Goal: Task Accomplishment & Management: Manage account settings

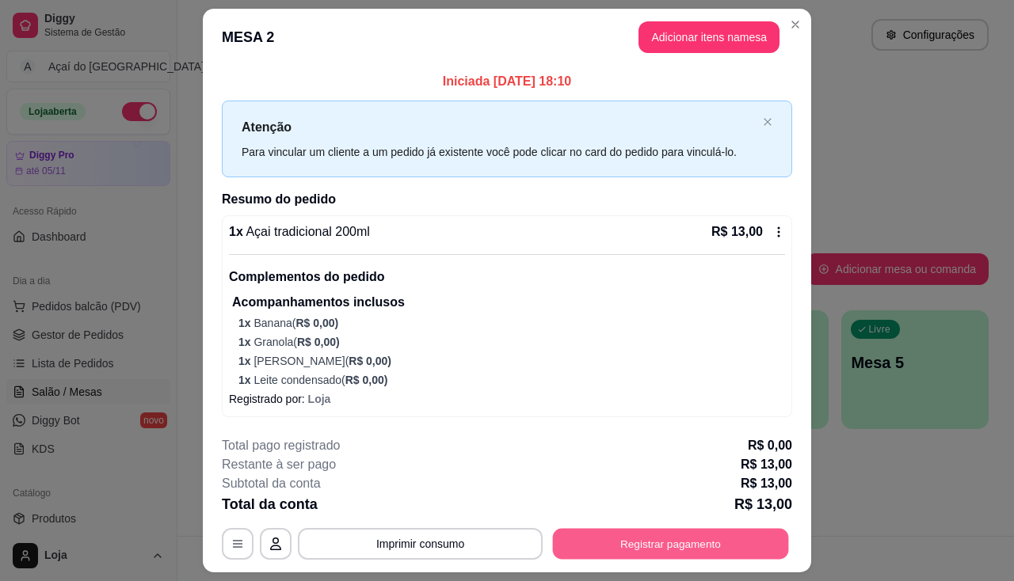
click at [708, 544] on button "Registrar pagamento" at bounding box center [671, 544] width 236 height 31
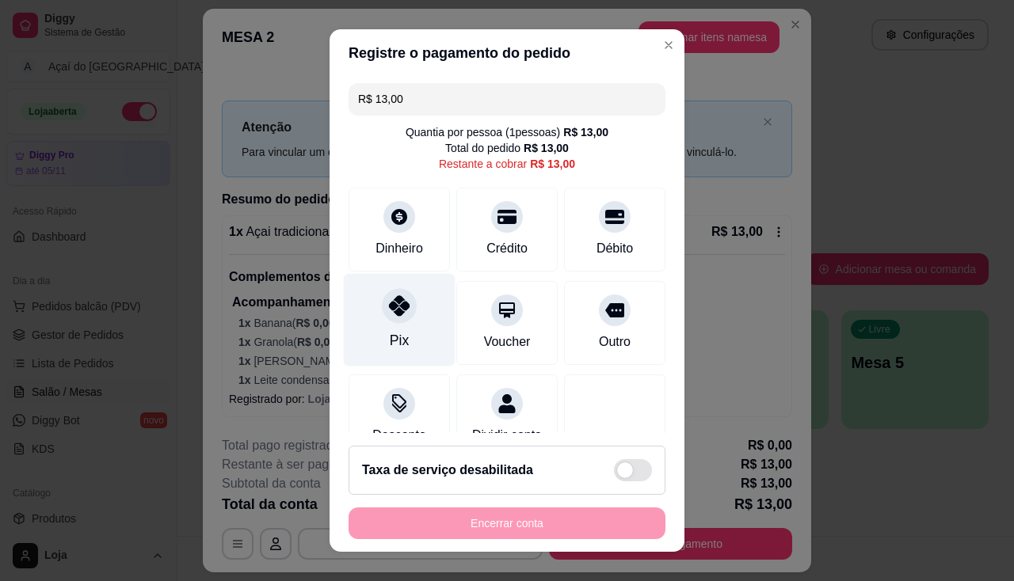
click at [375, 318] on div "Pix" at bounding box center [400, 319] width 112 height 93
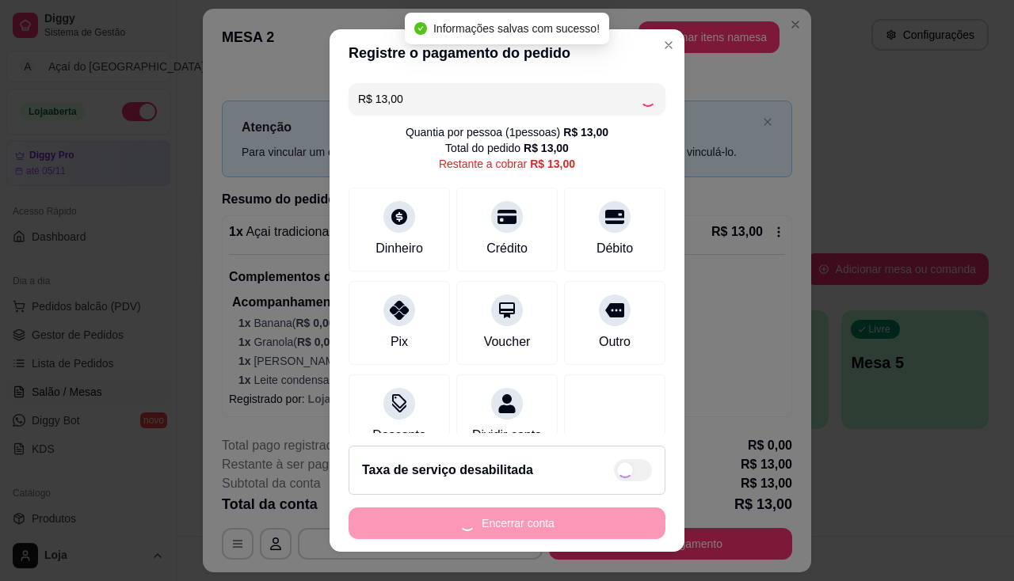
type input "R$ 0,00"
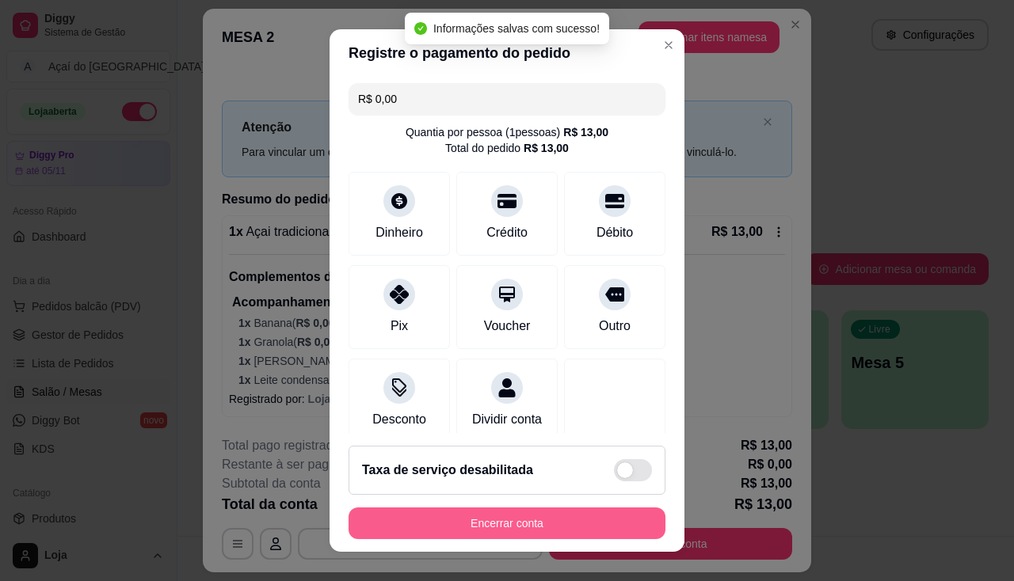
click at [470, 516] on button "Encerrar conta" at bounding box center [507, 524] width 317 height 32
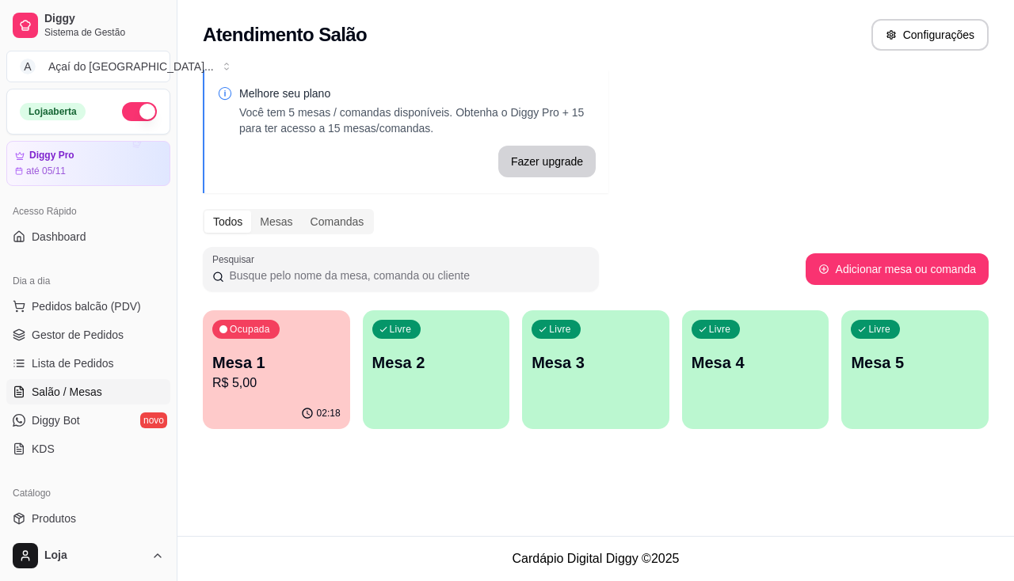
click at [394, 365] on p "Mesa 2" at bounding box center [436, 363] width 128 height 22
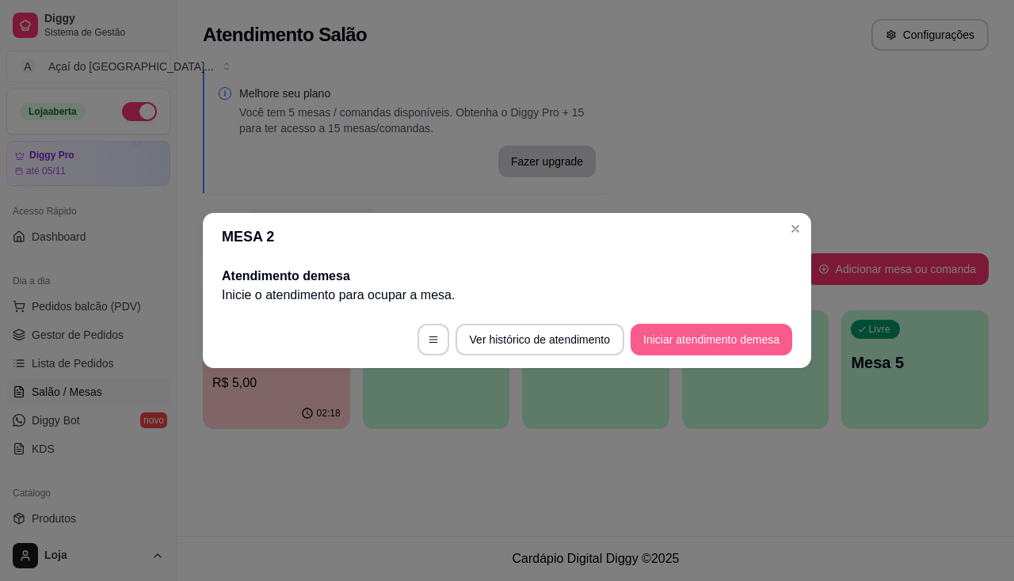
click at [698, 343] on button "Iniciar atendimento de mesa" at bounding box center [711, 340] width 162 height 32
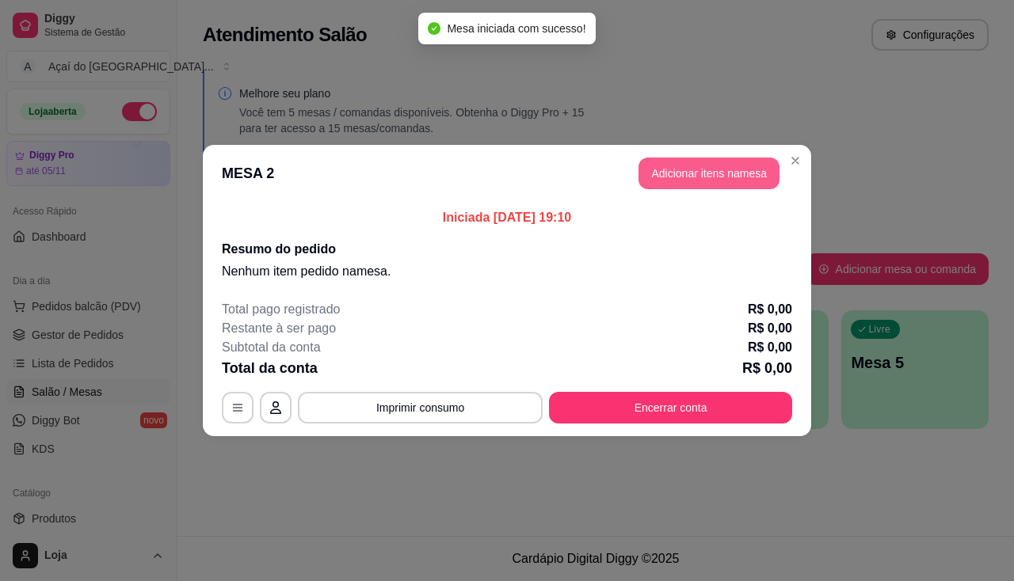
click at [733, 169] on button "Adicionar itens na mesa" at bounding box center [708, 174] width 141 height 32
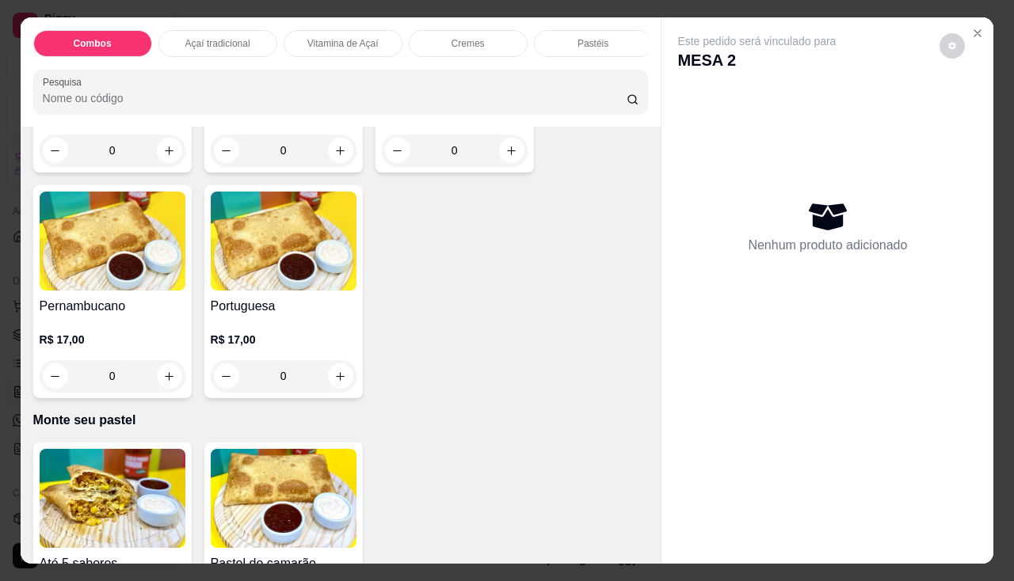
scroll to position [3089, 0]
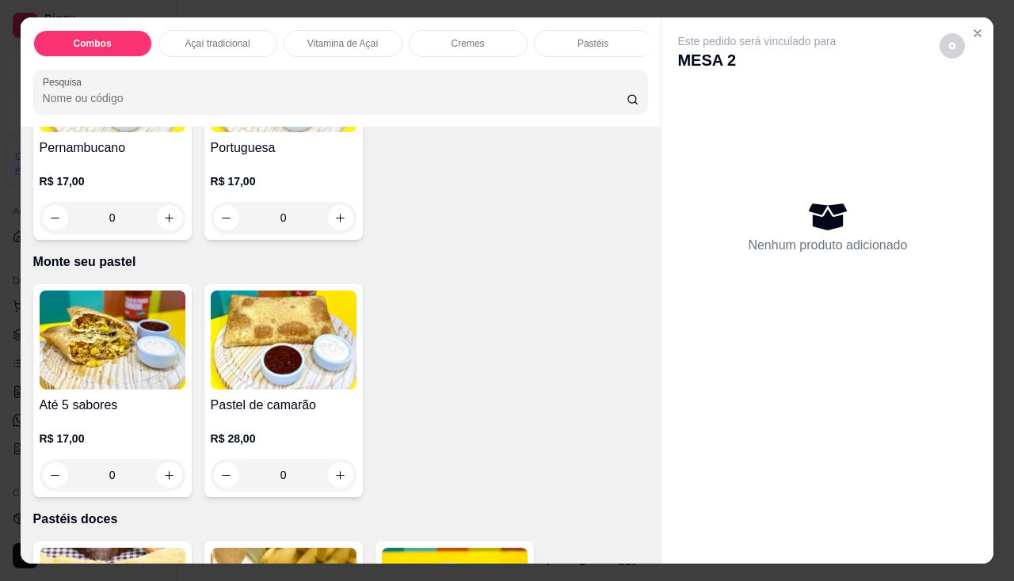
click at [135, 369] on img at bounding box center [113, 340] width 146 height 99
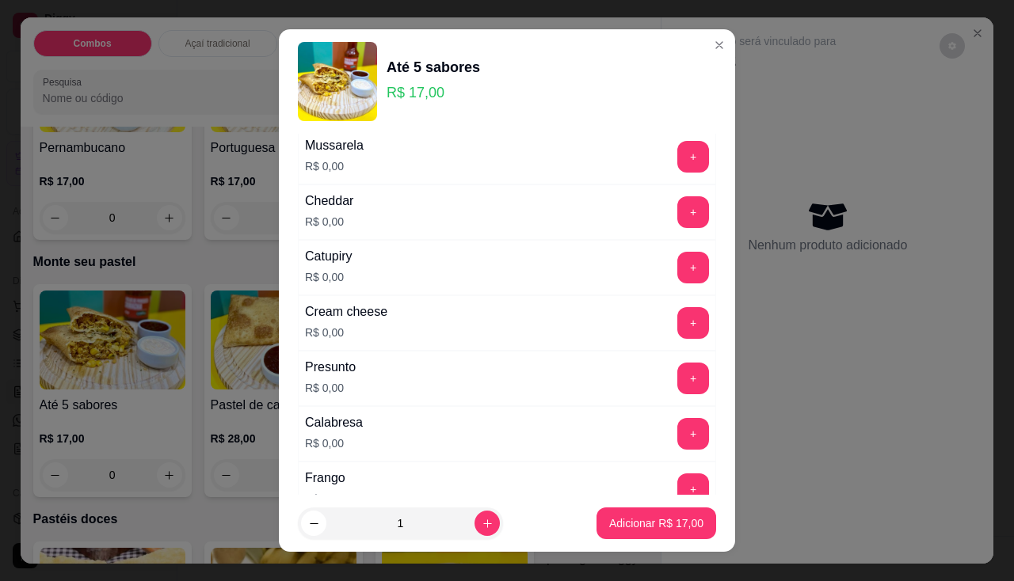
scroll to position [0, 0]
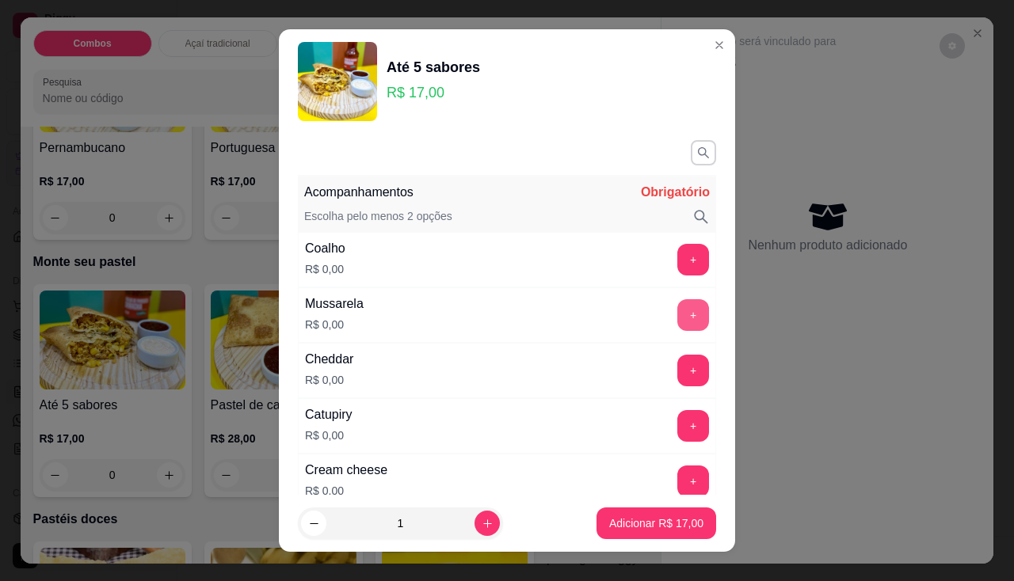
click at [677, 320] on button "+" at bounding box center [693, 315] width 32 height 32
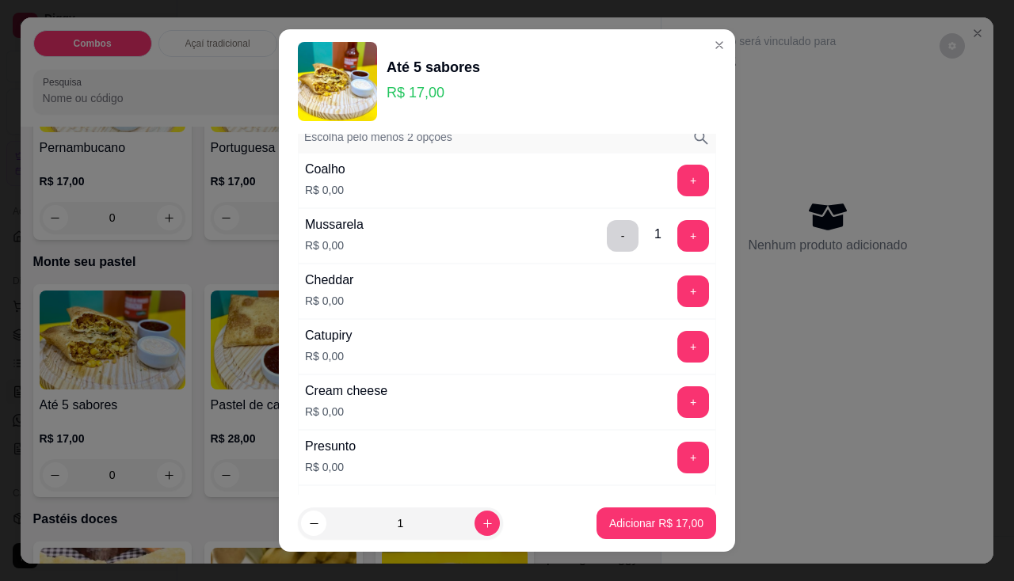
scroll to position [158, 0]
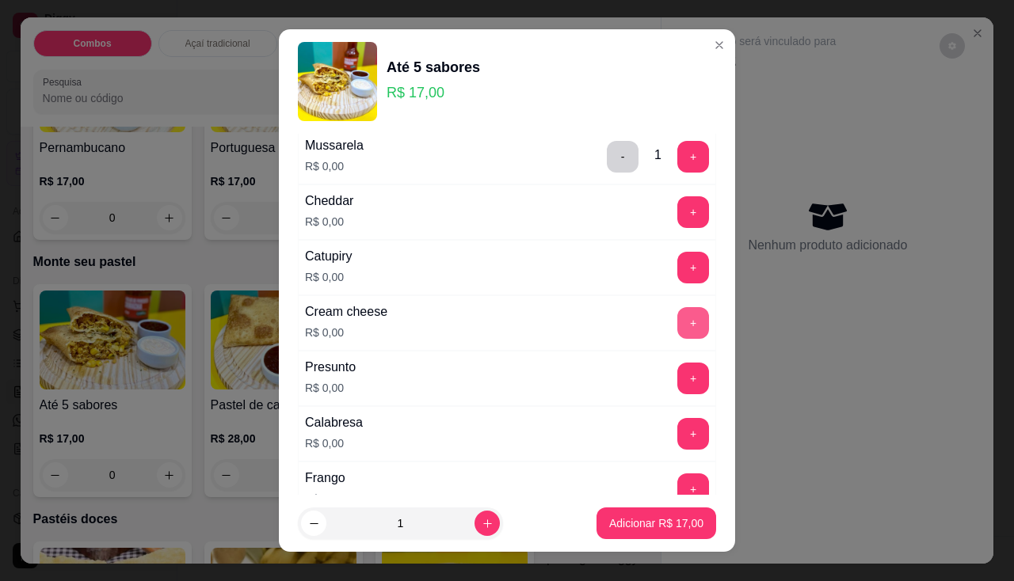
click at [677, 333] on button "+" at bounding box center [693, 323] width 32 height 32
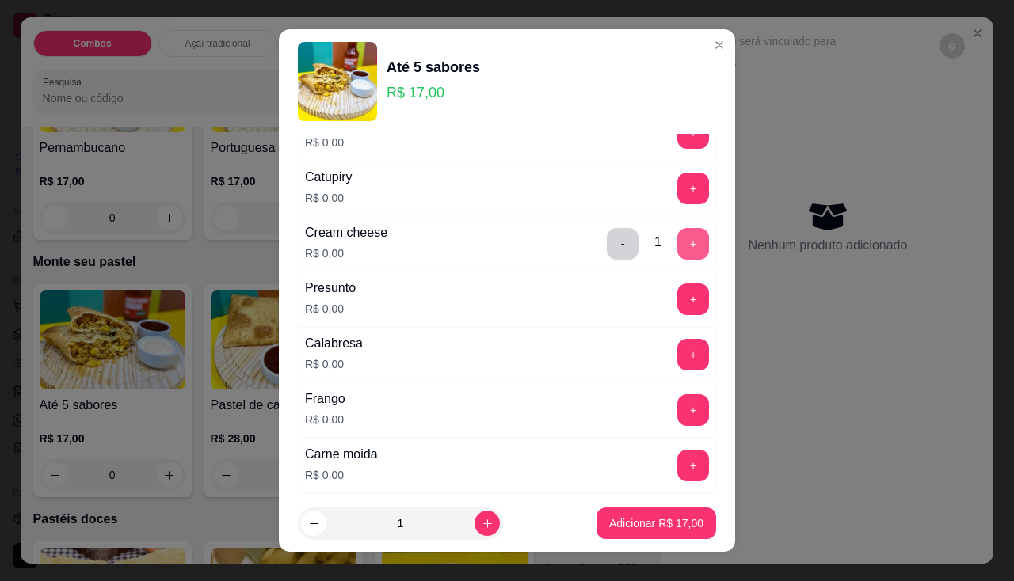
scroll to position [317, 0]
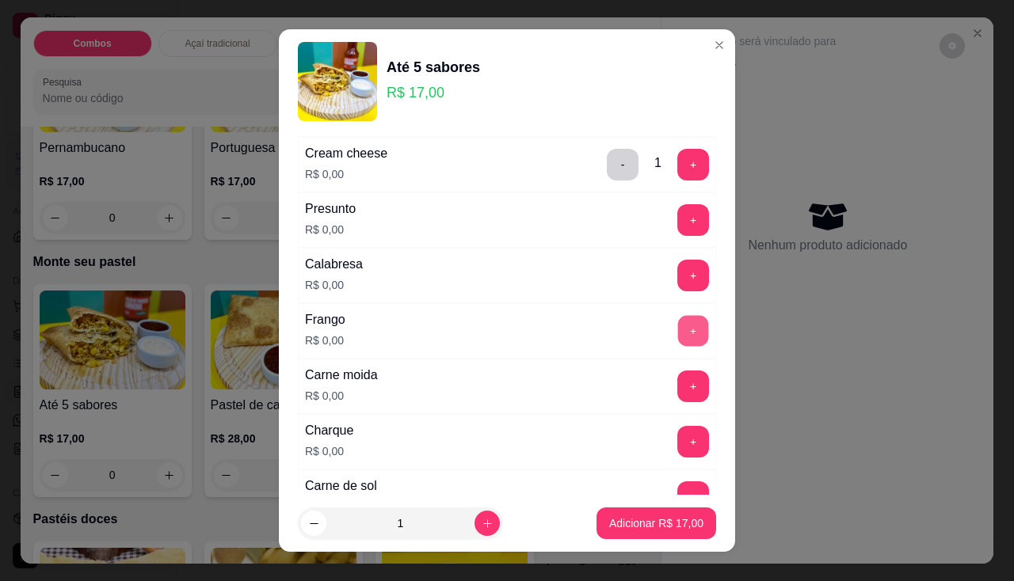
click at [678, 329] on button "+" at bounding box center [693, 330] width 31 height 31
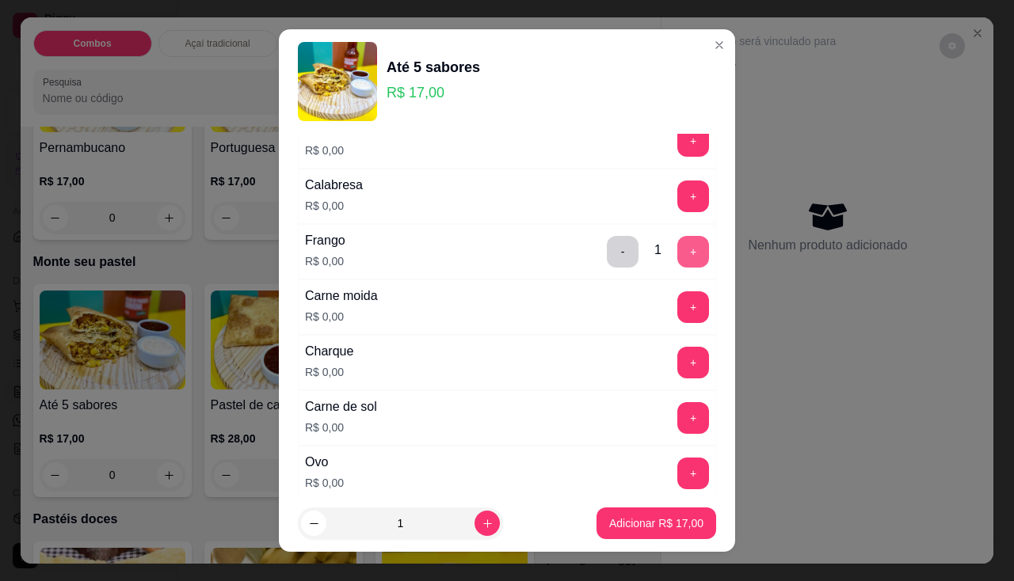
scroll to position [554, 0]
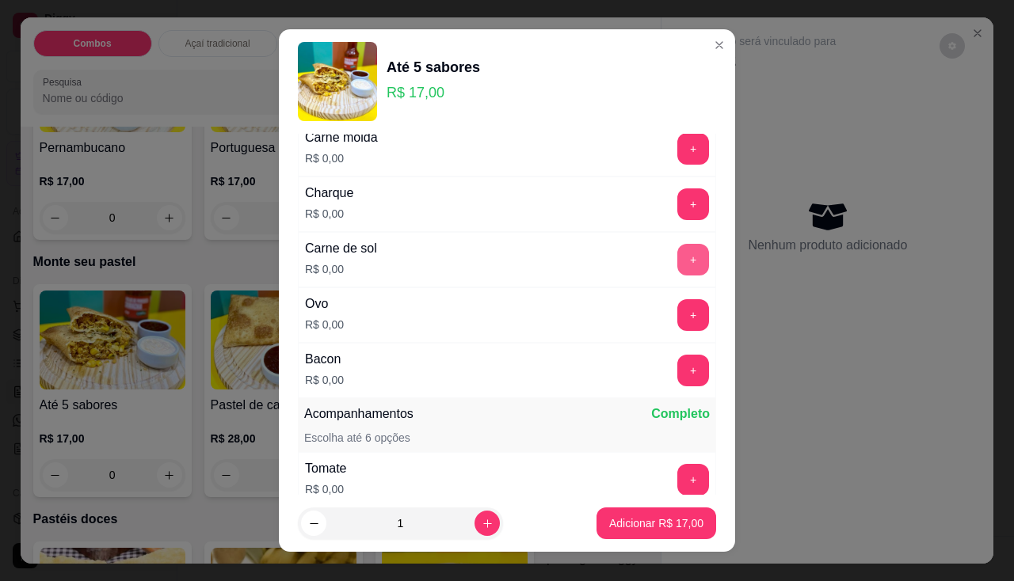
click at [677, 251] on button "+" at bounding box center [693, 260] width 32 height 32
click at [678, 307] on button "+" at bounding box center [693, 314] width 31 height 31
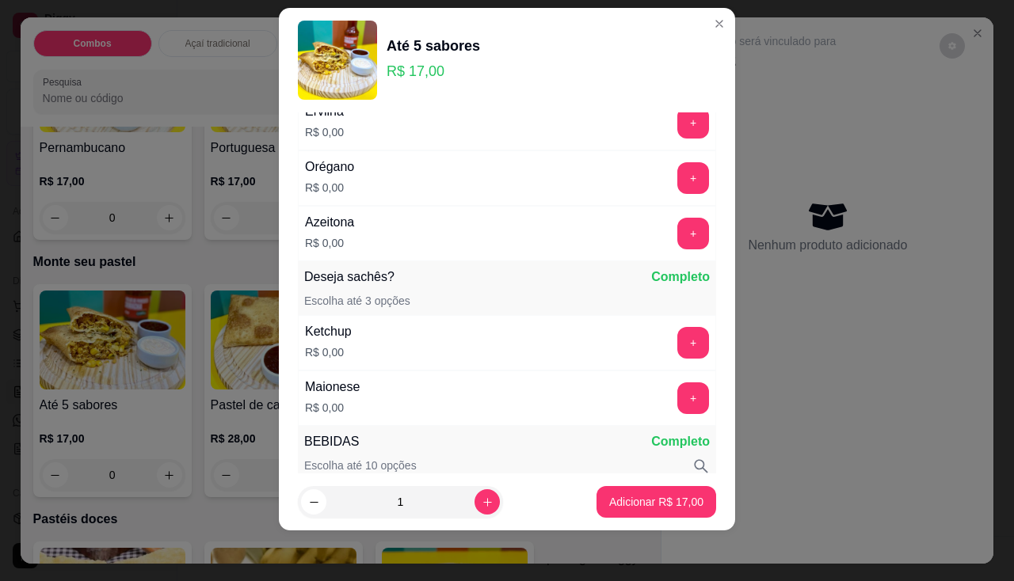
scroll to position [819, 0]
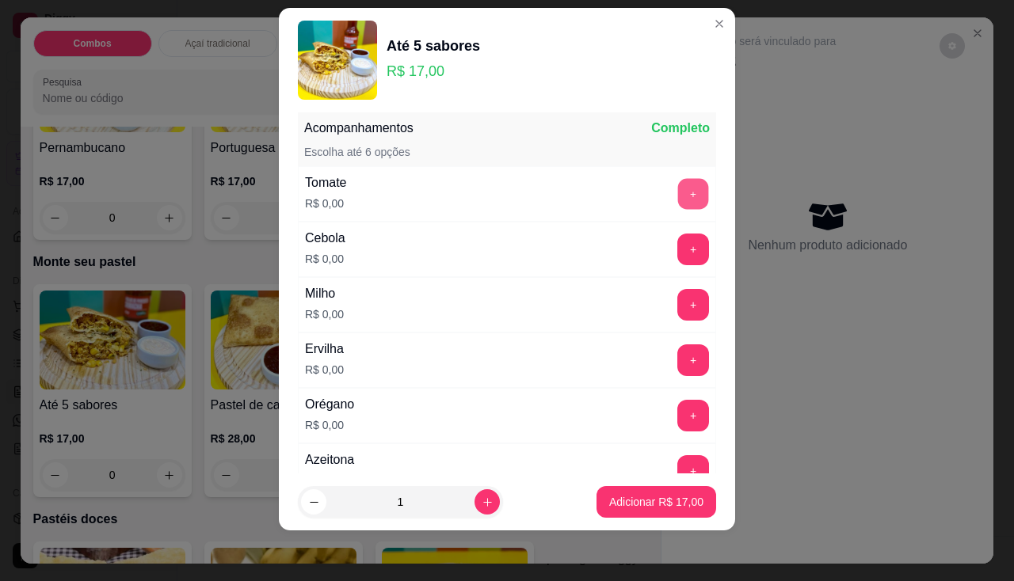
click at [678, 189] on button "+" at bounding box center [693, 193] width 31 height 31
click at [678, 239] on button "+" at bounding box center [693, 249] width 31 height 31
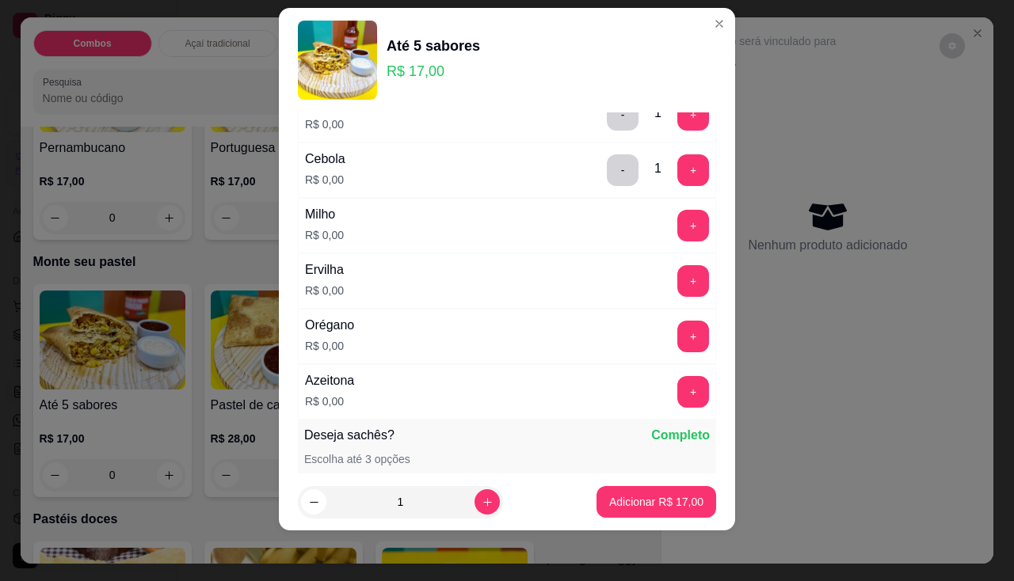
click at [661, 245] on div "Milho R$ 0,00 +" at bounding box center [507, 225] width 418 height 55
click at [677, 221] on button "+" at bounding box center [693, 226] width 32 height 32
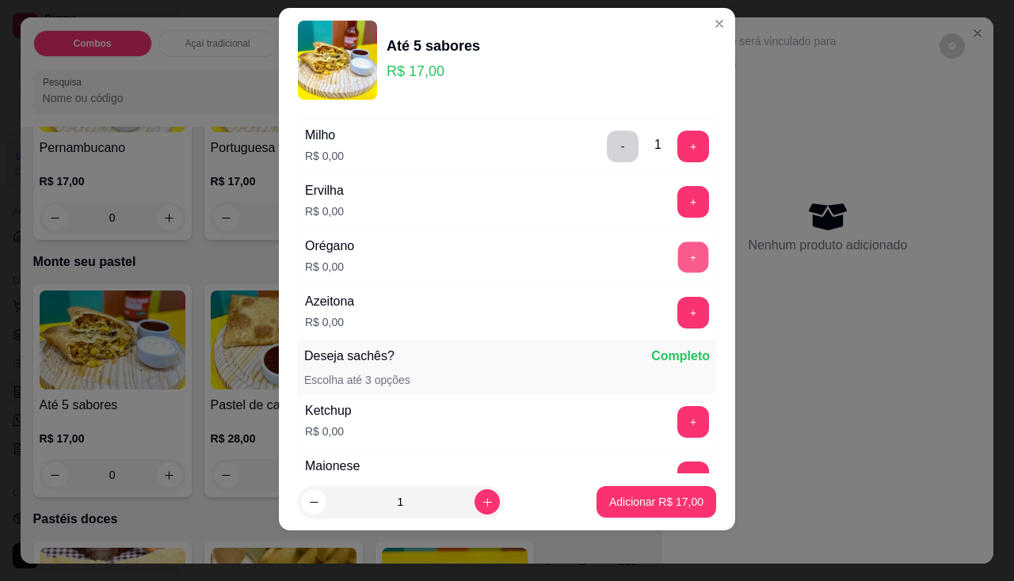
click at [678, 268] on button "+" at bounding box center [693, 257] width 31 height 31
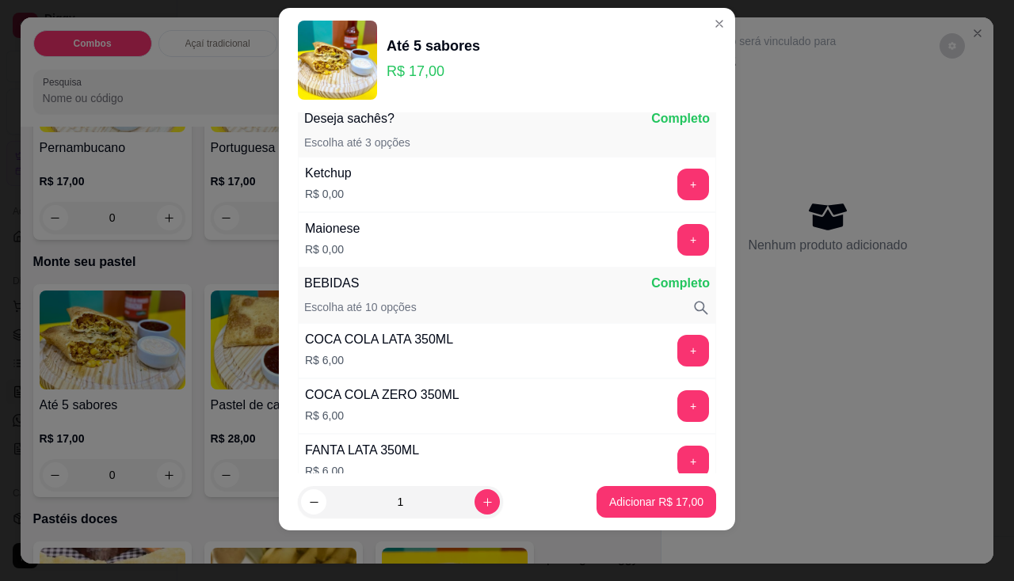
scroll to position [1294, 0]
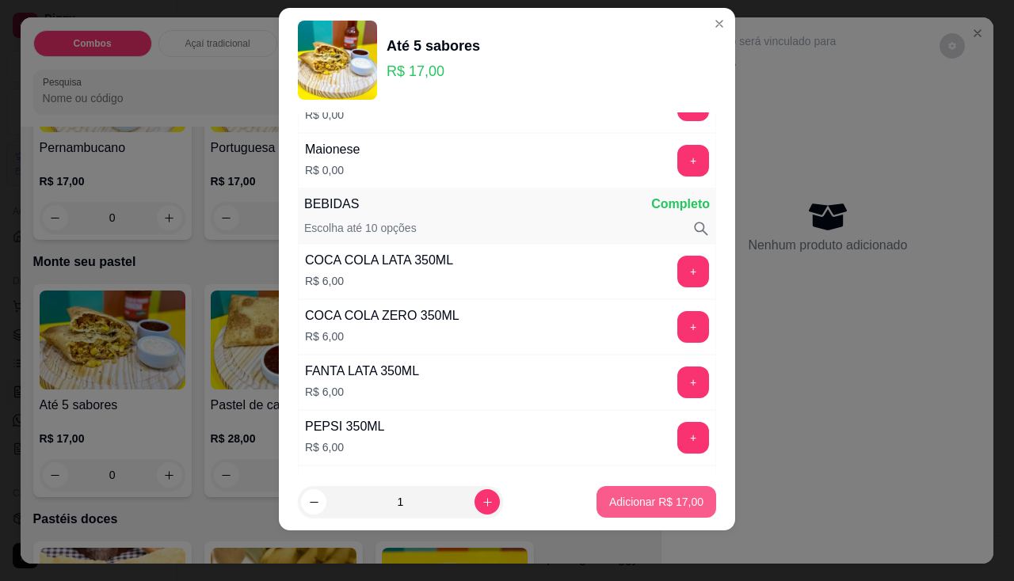
click at [636, 506] on p "Adicionar R$ 17,00" at bounding box center [656, 502] width 94 height 16
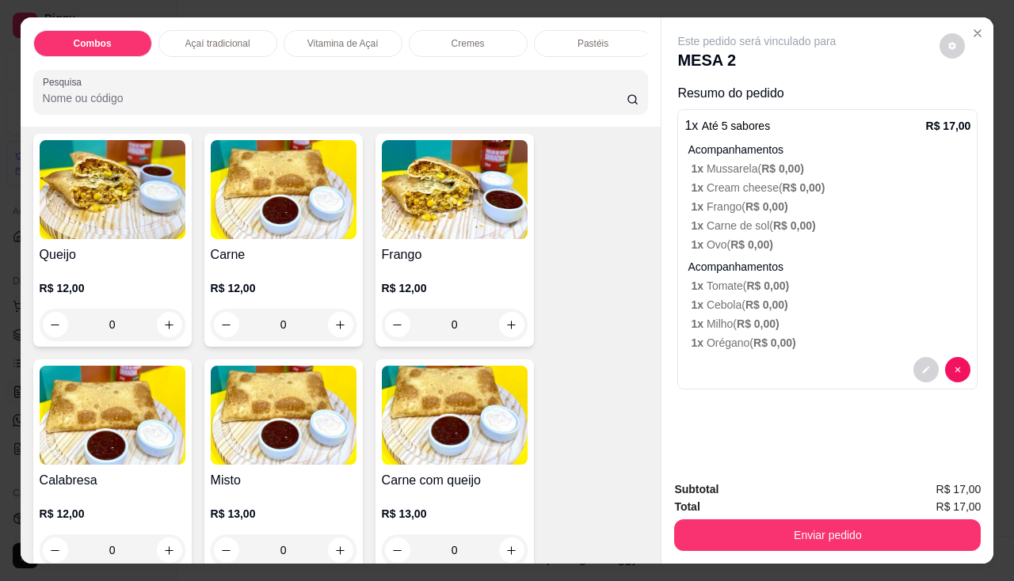
scroll to position [1584, 0]
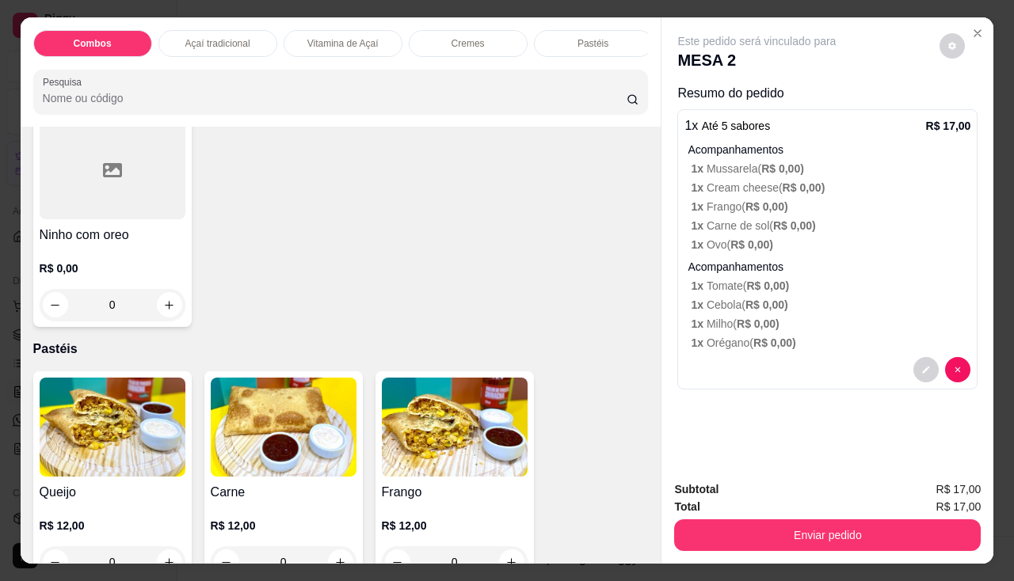
click at [300, 452] on img at bounding box center [284, 427] width 146 height 99
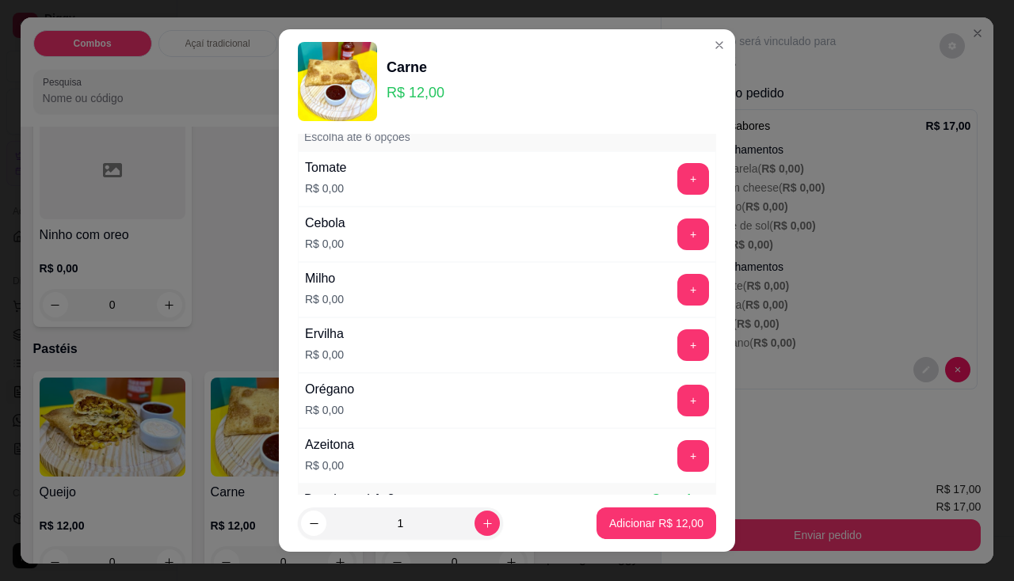
scroll to position [158, 0]
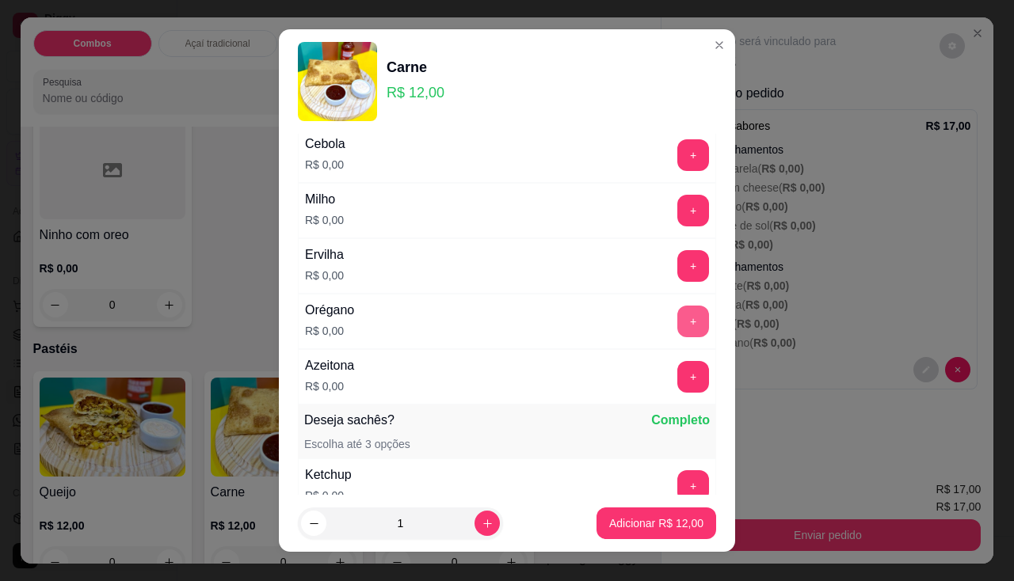
click at [677, 326] on button "+" at bounding box center [693, 322] width 32 height 32
click at [677, 366] on button "+" at bounding box center [693, 377] width 32 height 32
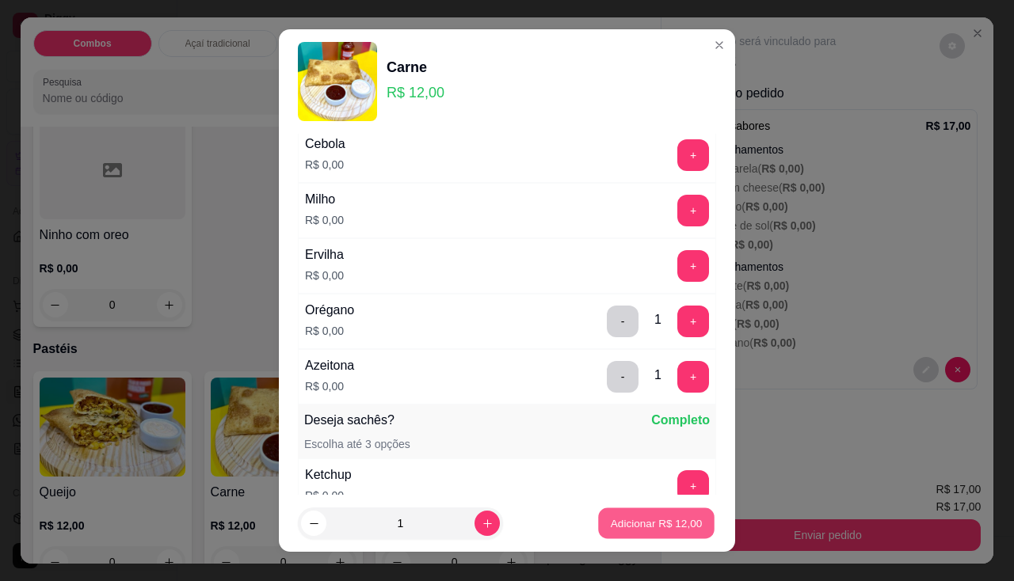
click at [674, 525] on p "Adicionar R$ 12,00" at bounding box center [657, 523] width 92 height 15
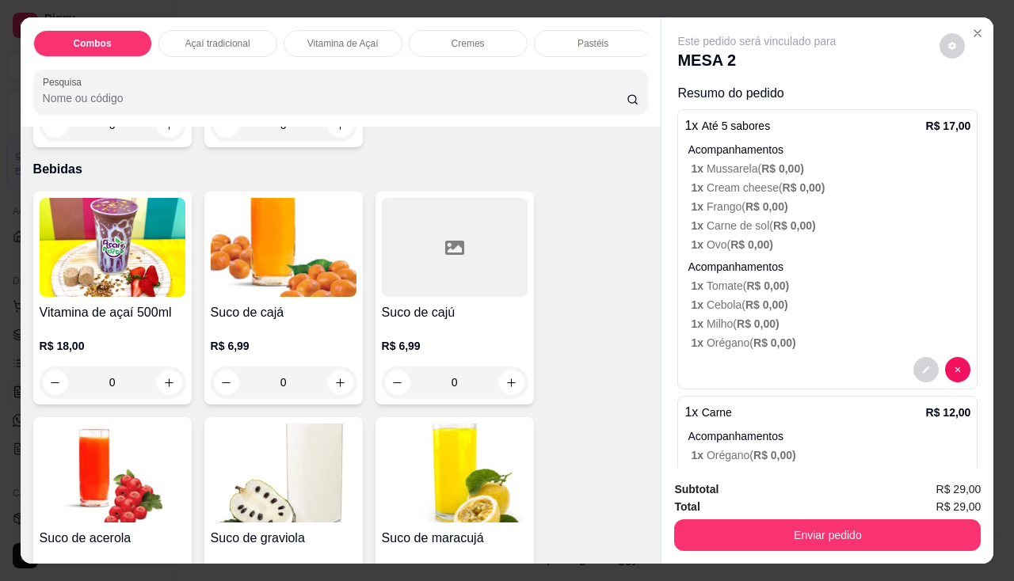
scroll to position [3881, 0]
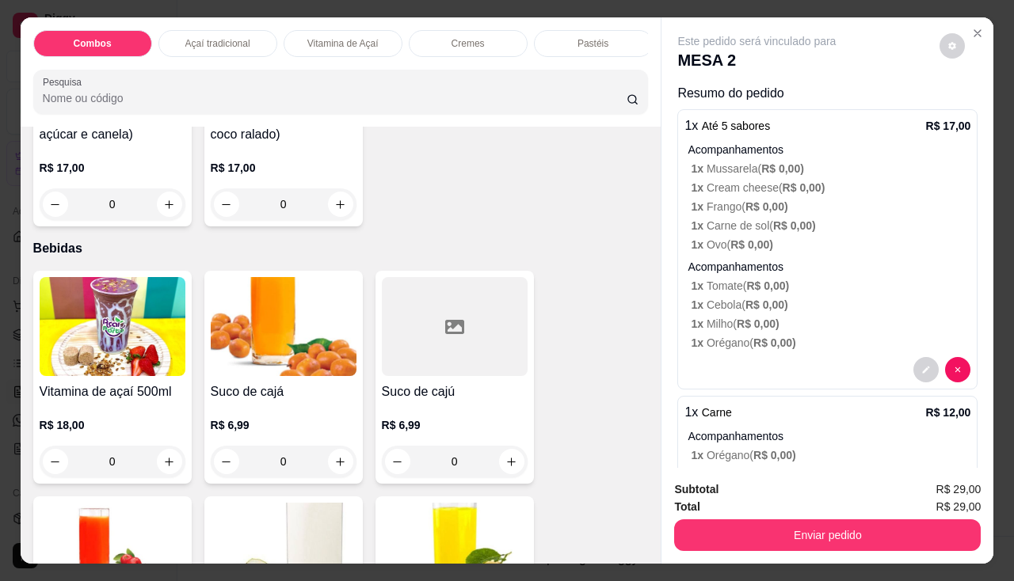
click at [299, 348] on img at bounding box center [284, 326] width 146 height 99
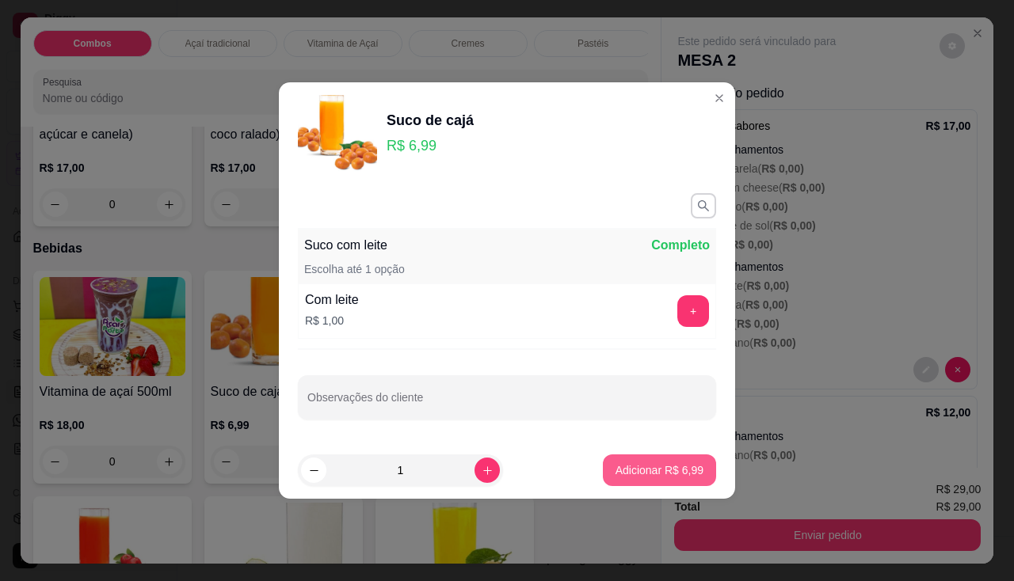
click at [647, 463] on p "Adicionar R$ 6,99" at bounding box center [659, 471] width 88 height 16
type input "1"
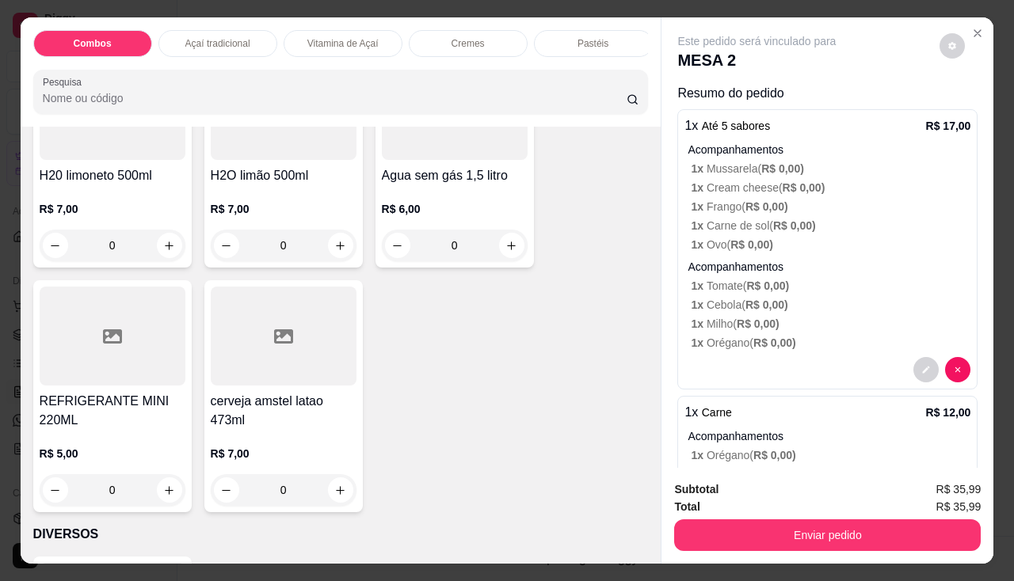
scroll to position [5307, 0]
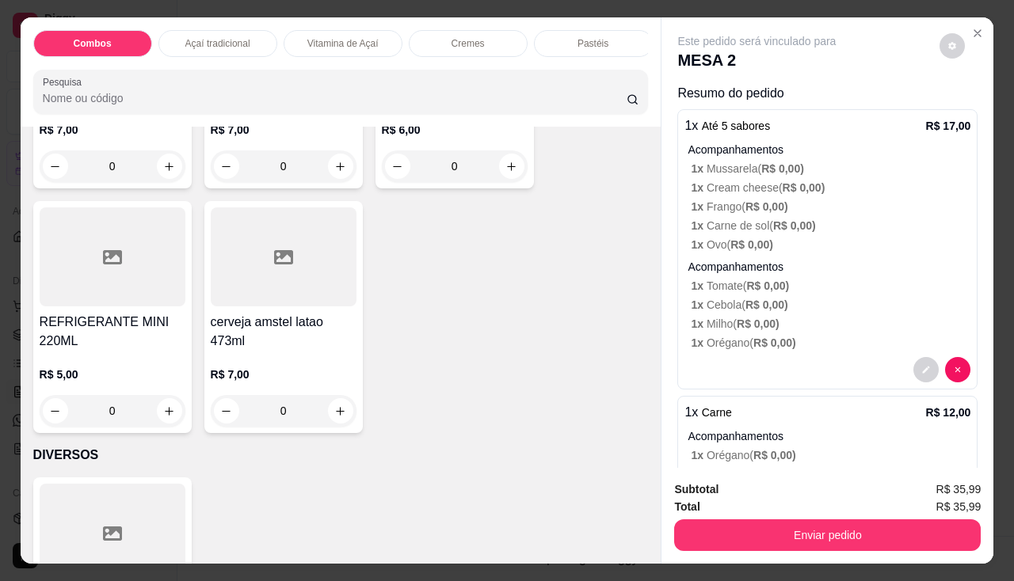
click at [287, 326] on h4 "cerveja amstel latao 473ml" at bounding box center [284, 332] width 146 height 38
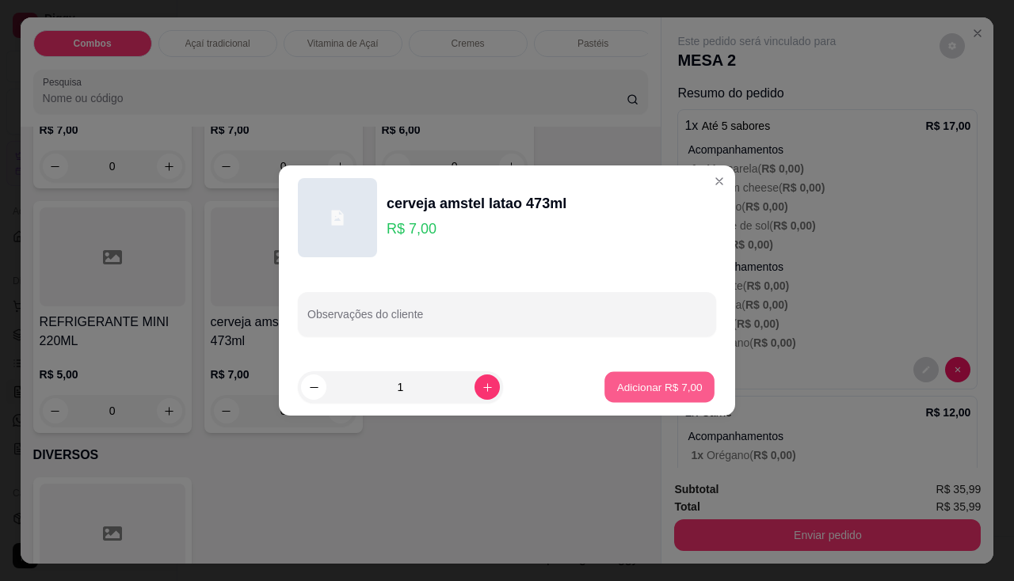
click at [623, 383] on p "Adicionar R$ 7,00" at bounding box center [659, 386] width 86 height 15
type input "1"
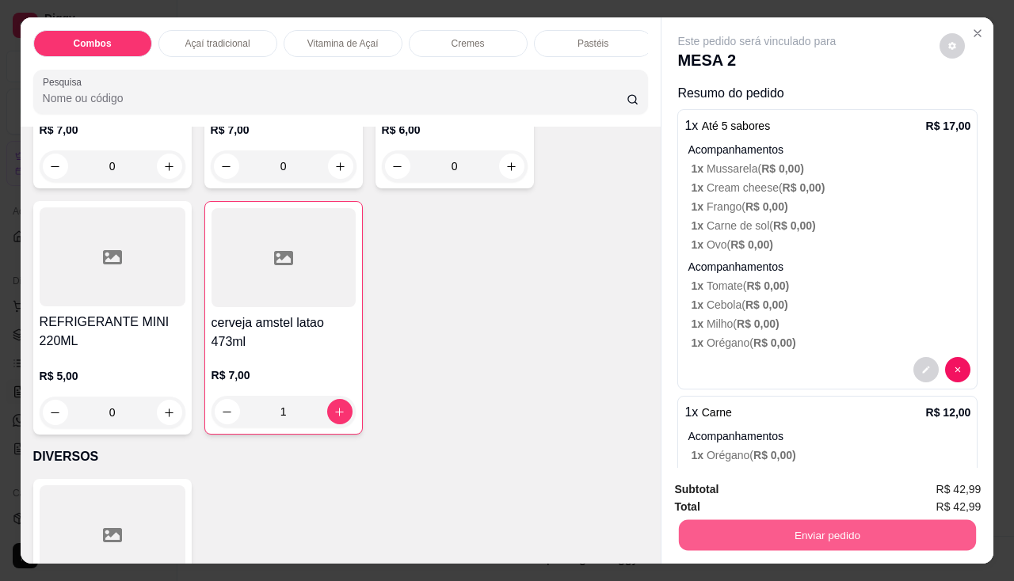
click at [759, 531] on button "Enviar pedido" at bounding box center [827, 535] width 297 height 31
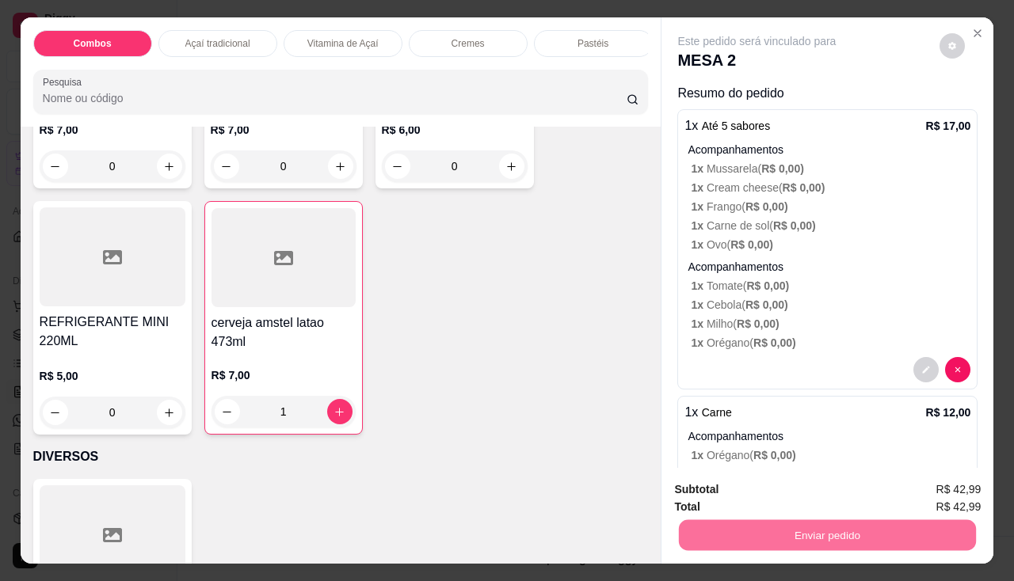
click at [925, 484] on button "Enviar pedido" at bounding box center [940, 491] width 90 height 30
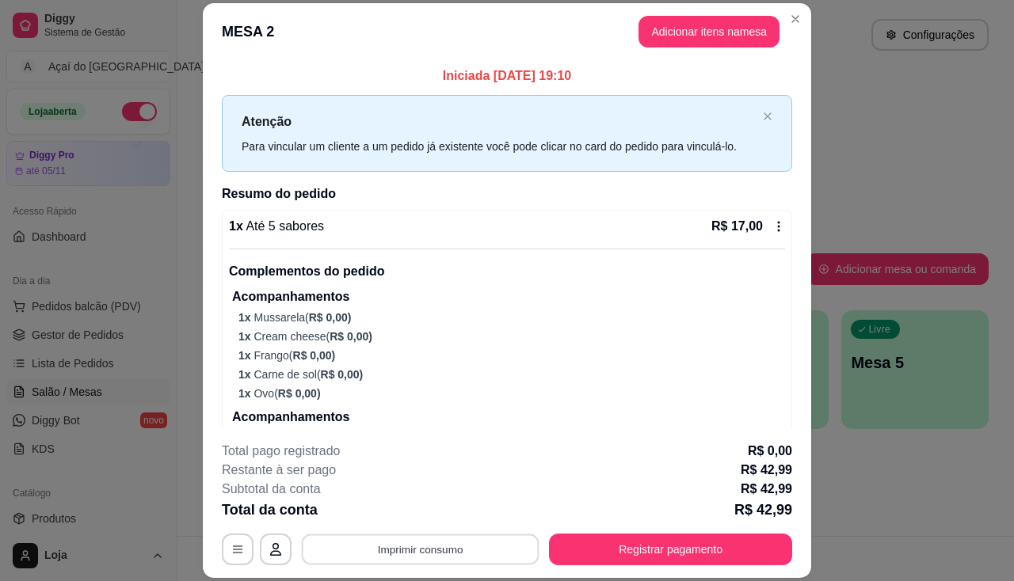
click at [428, 554] on button "Imprimir consumo" at bounding box center [421, 550] width 238 height 31
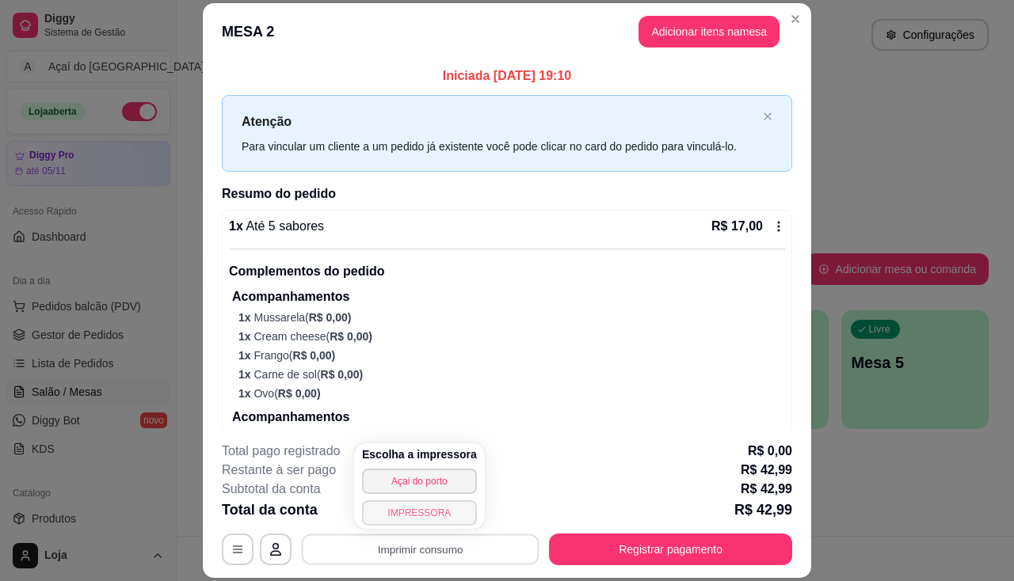
click at [436, 513] on button "IMPRESSORA" at bounding box center [419, 513] width 115 height 25
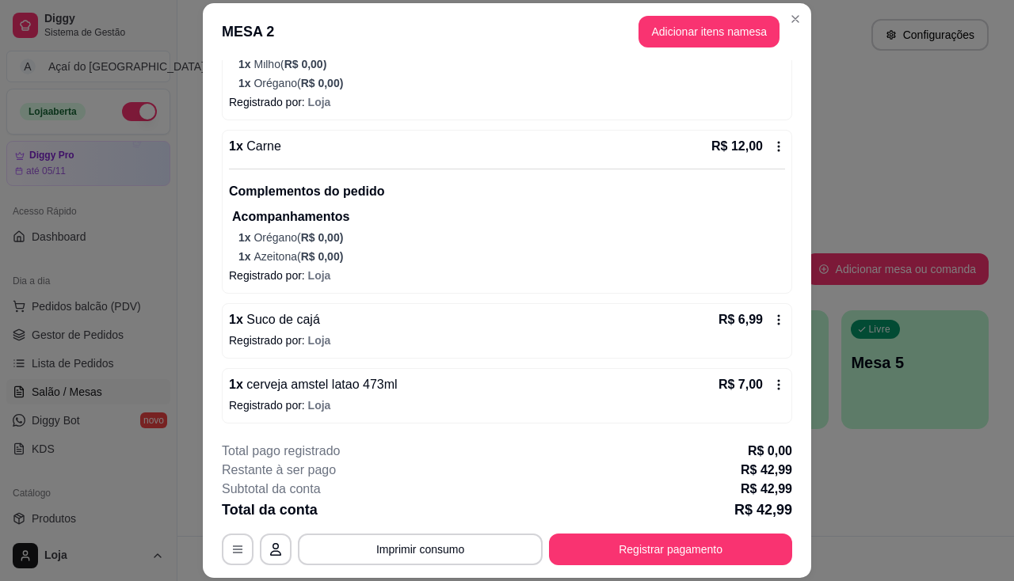
scroll to position [48, 0]
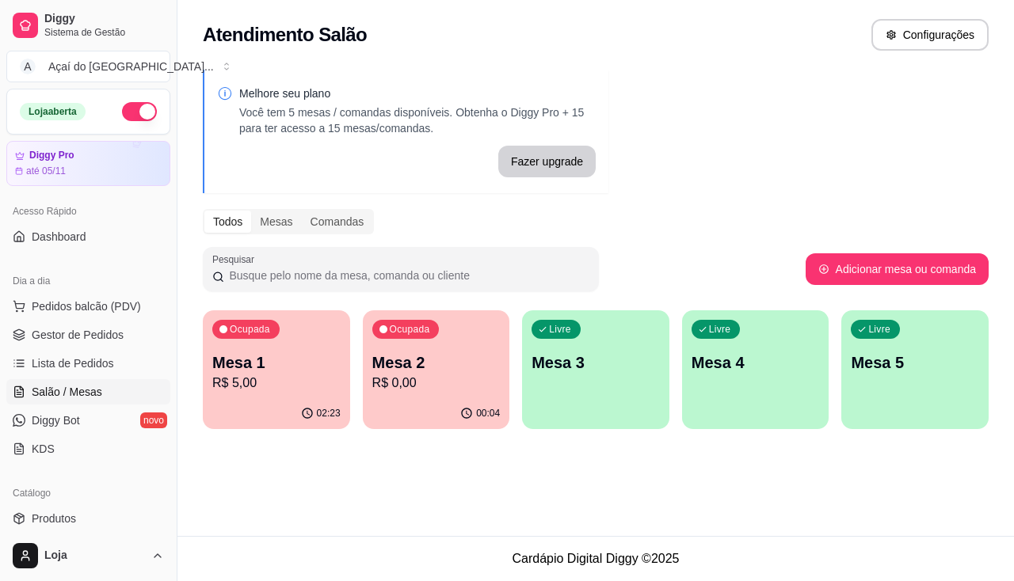
click at [326, 390] on p "R$ 5,00" at bounding box center [276, 383] width 128 height 19
click at [375, 393] on div "Ocupada Mesa 2 R$ 42,99" at bounding box center [436, 354] width 147 height 88
click at [600, 375] on div "Livre Mesa 3" at bounding box center [595, 360] width 147 height 100
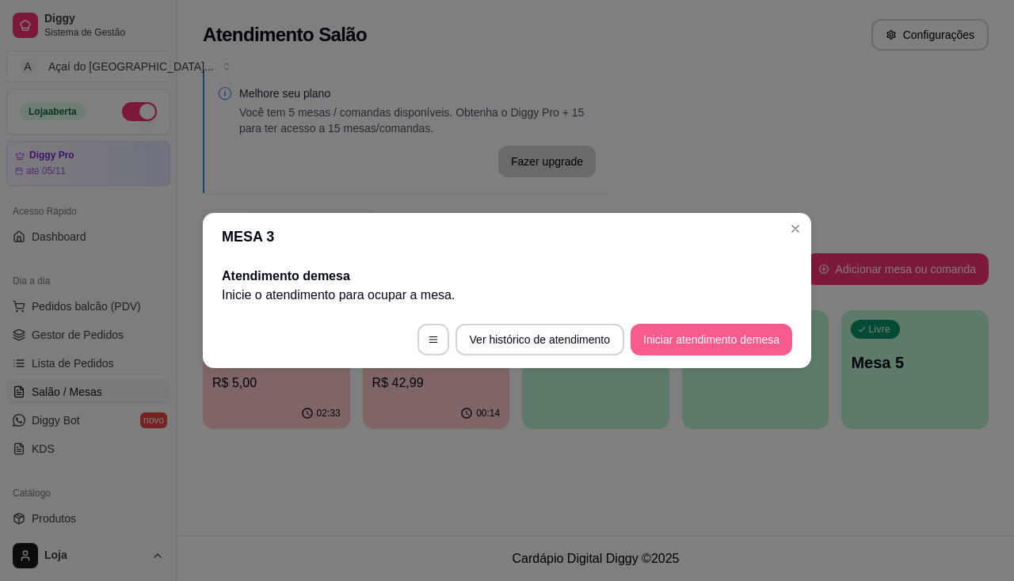
click at [743, 328] on button "Iniciar atendimento de mesa" at bounding box center [711, 340] width 162 height 32
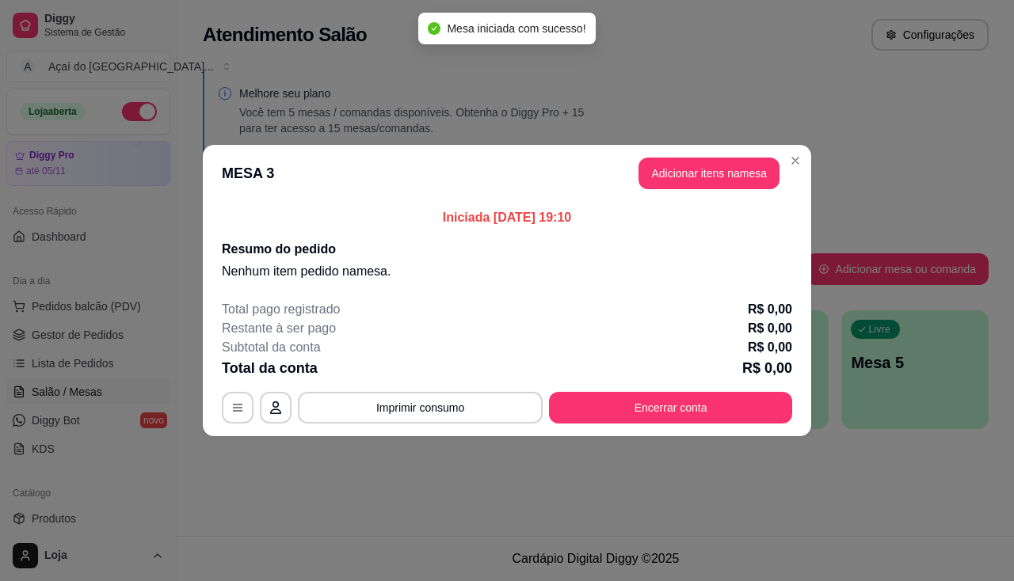
click at [716, 181] on button "Adicionar itens na mesa" at bounding box center [708, 174] width 141 height 32
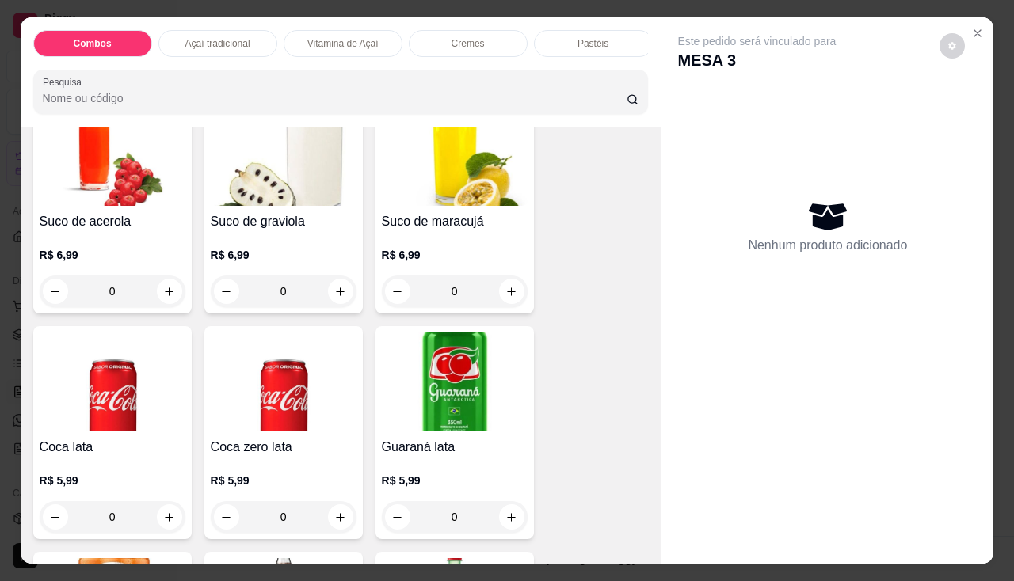
scroll to position [4435, 0]
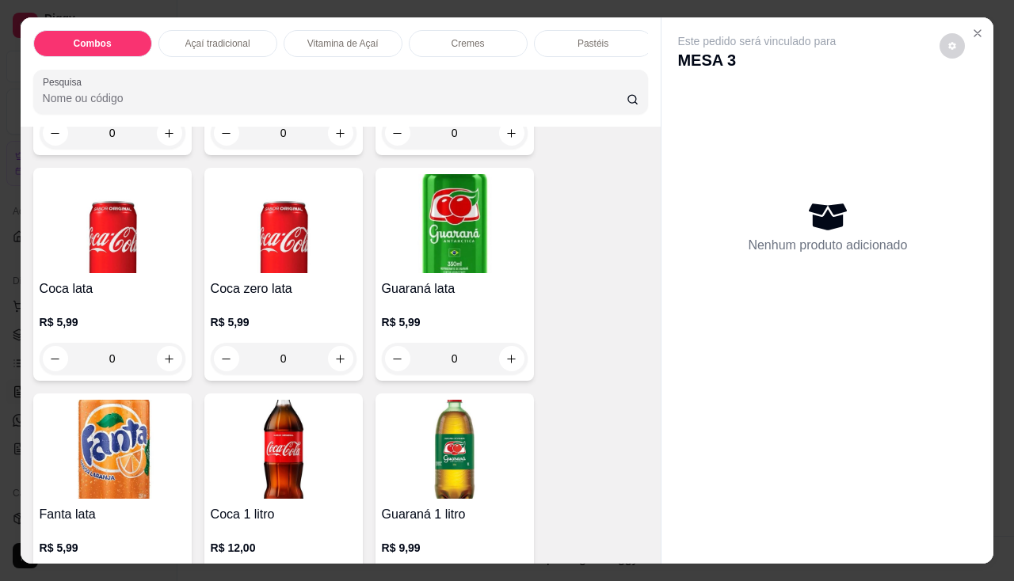
click at [266, 314] on div "R$ 5,99 0" at bounding box center [284, 337] width 146 height 76
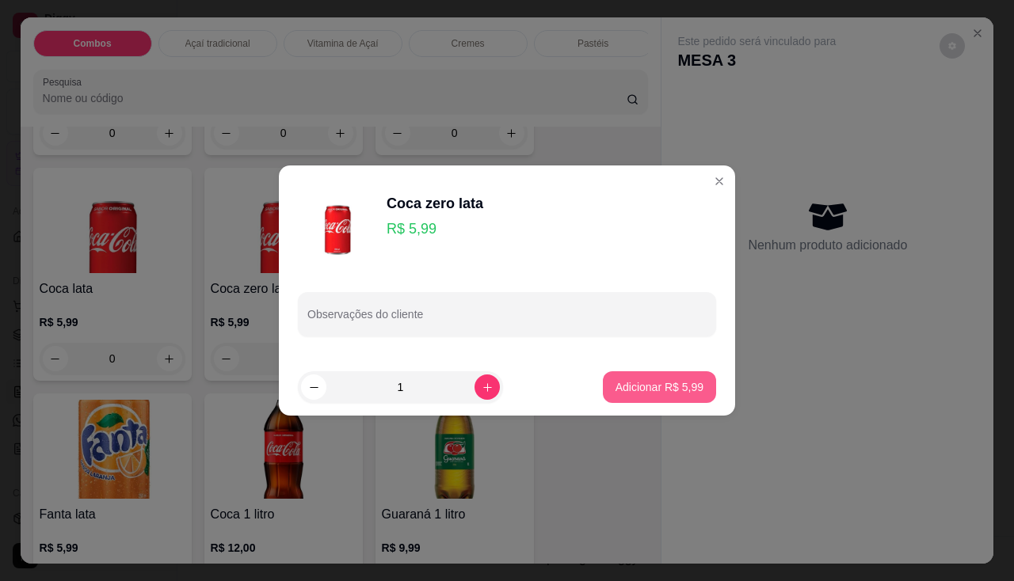
click at [635, 390] on p "Adicionar R$ 5,99" at bounding box center [659, 387] width 88 height 16
type input "1"
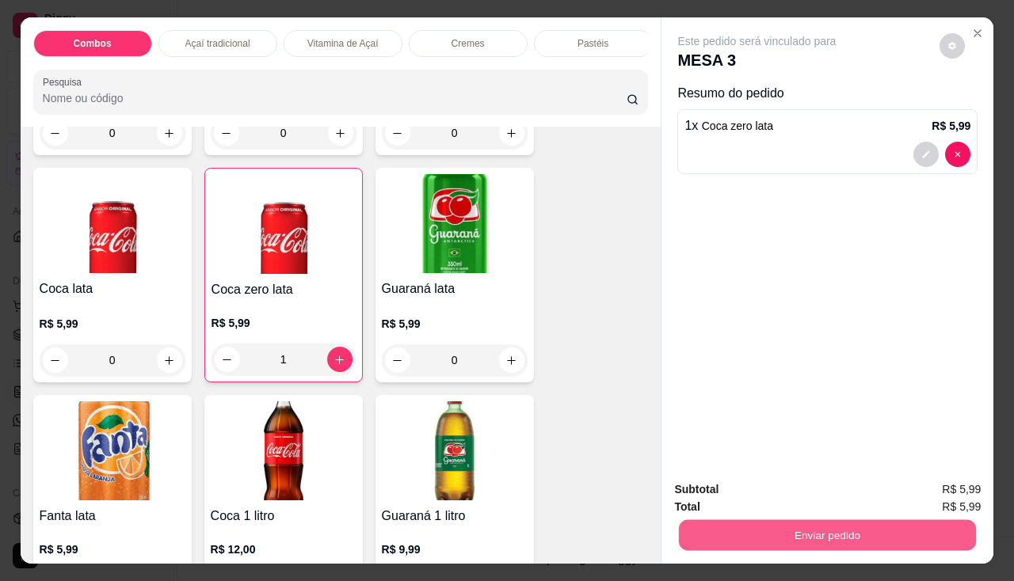
click at [752, 527] on button "Enviar pedido" at bounding box center [827, 535] width 297 height 31
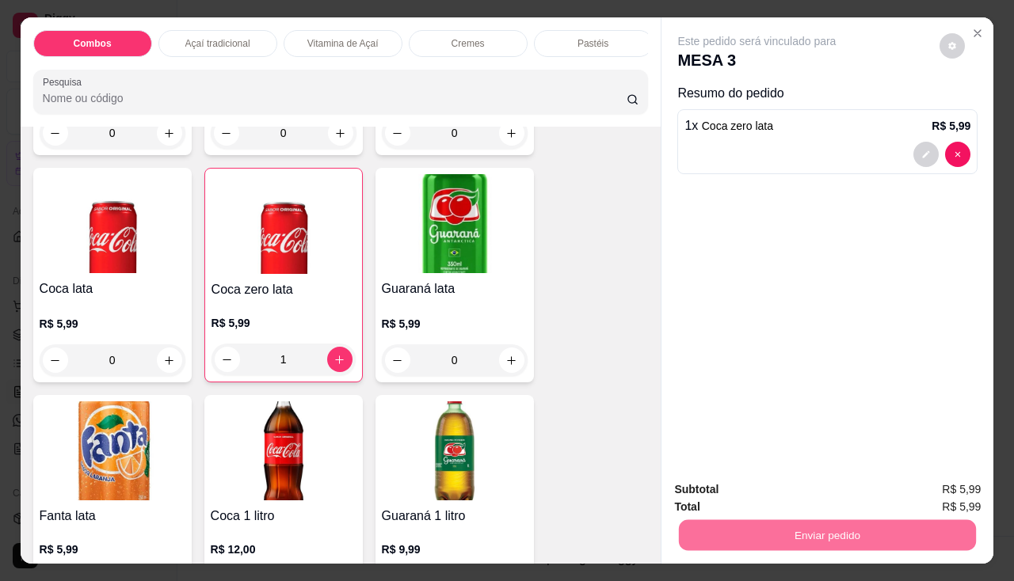
click at [912, 486] on button "Enviar pedido" at bounding box center [940, 490] width 87 height 29
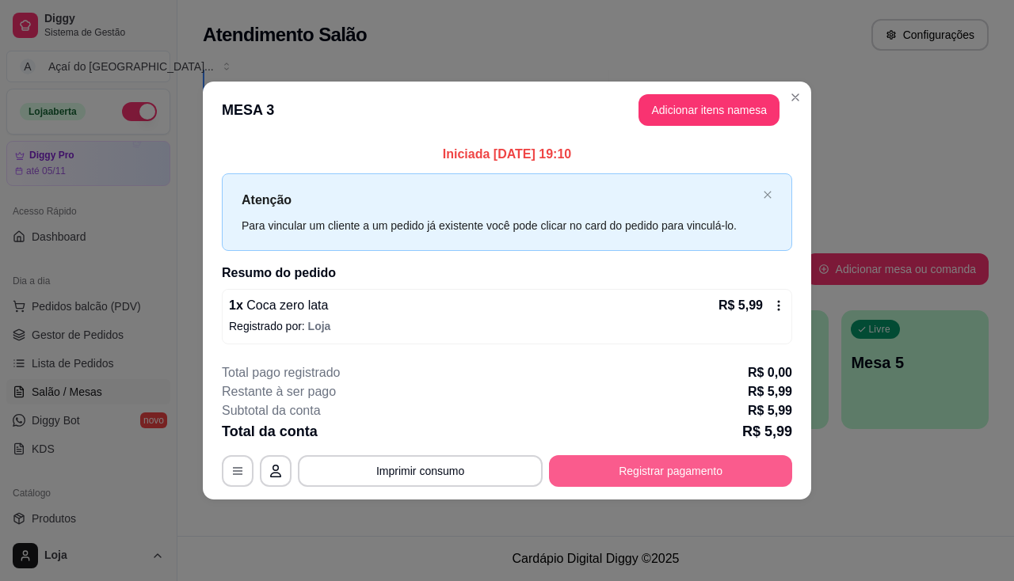
click at [744, 476] on button "Registrar pagamento" at bounding box center [670, 471] width 243 height 32
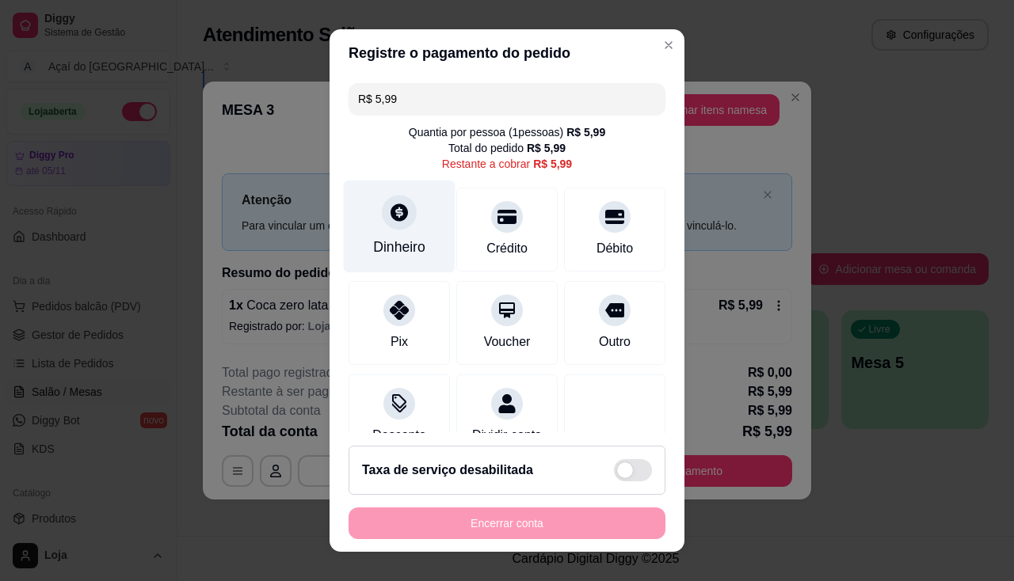
click at [383, 237] on div "Dinheiro" at bounding box center [399, 247] width 52 height 21
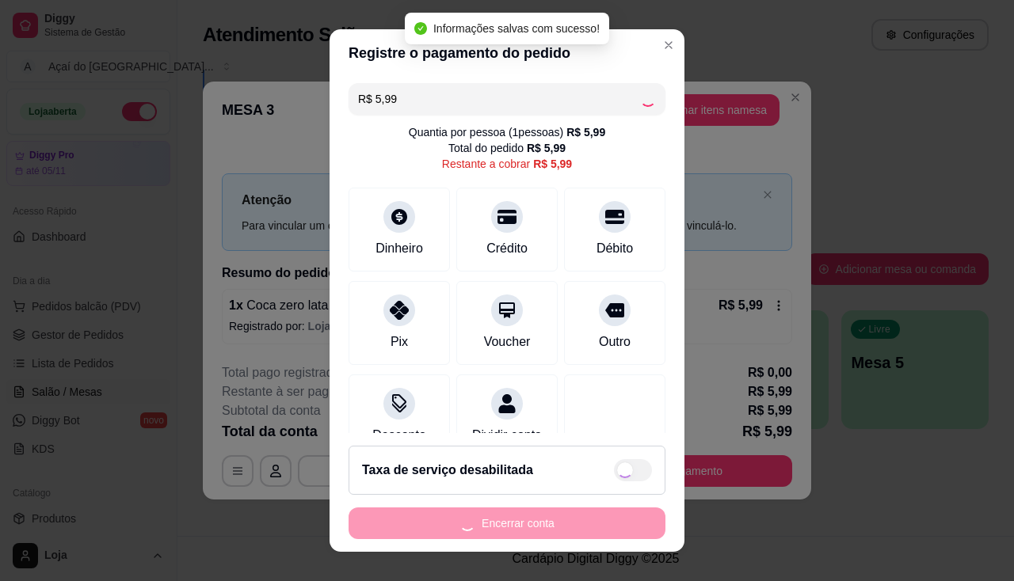
type input "R$ 0,00"
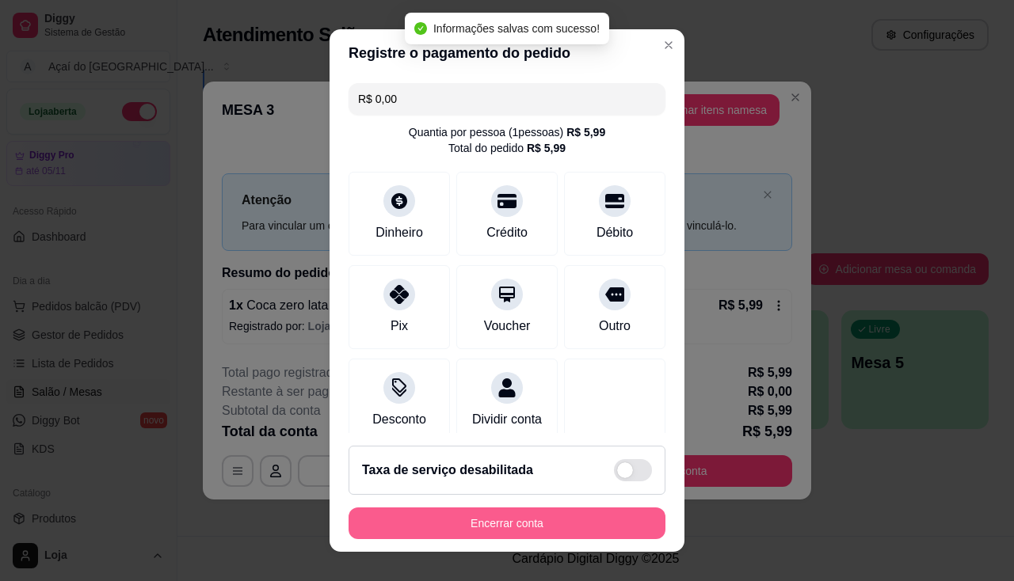
click at [610, 520] on button "Encerrar conta" at bounding box center [507, 524] width 317 height 32
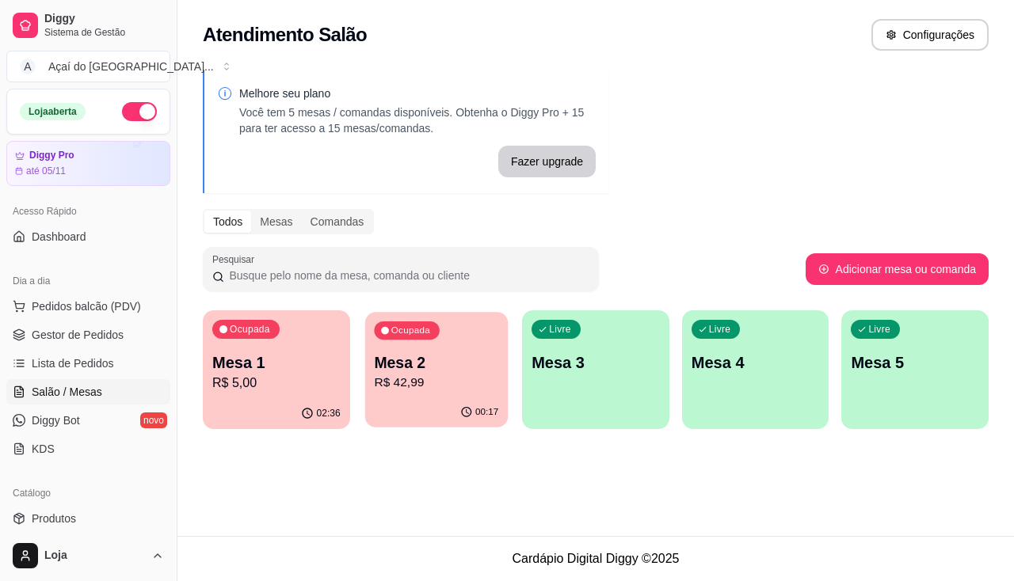
click at [387, 416] on div "00:17" at bounding box center [435, 413] width 143 height 30
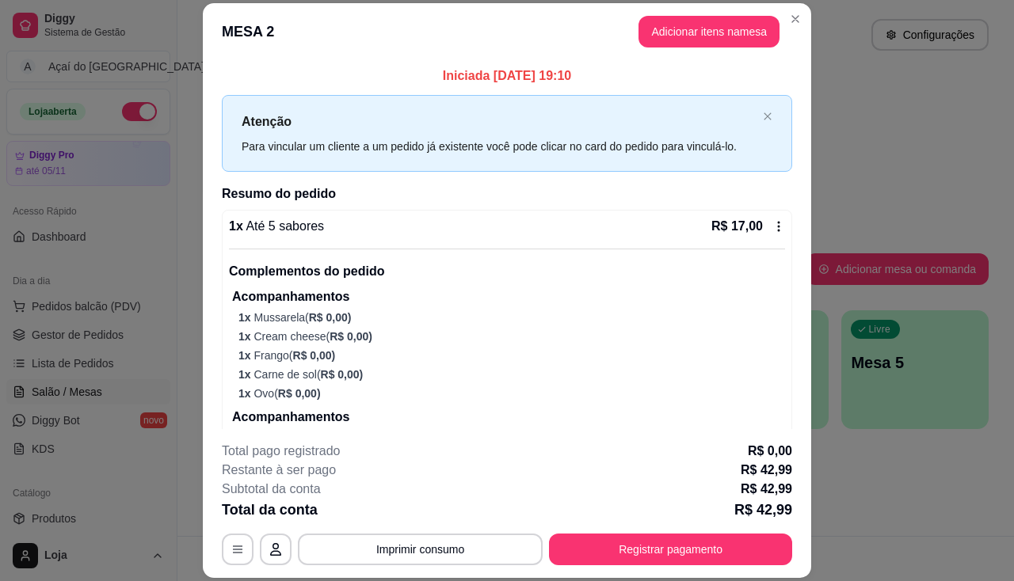
scroll to position [412, 0]
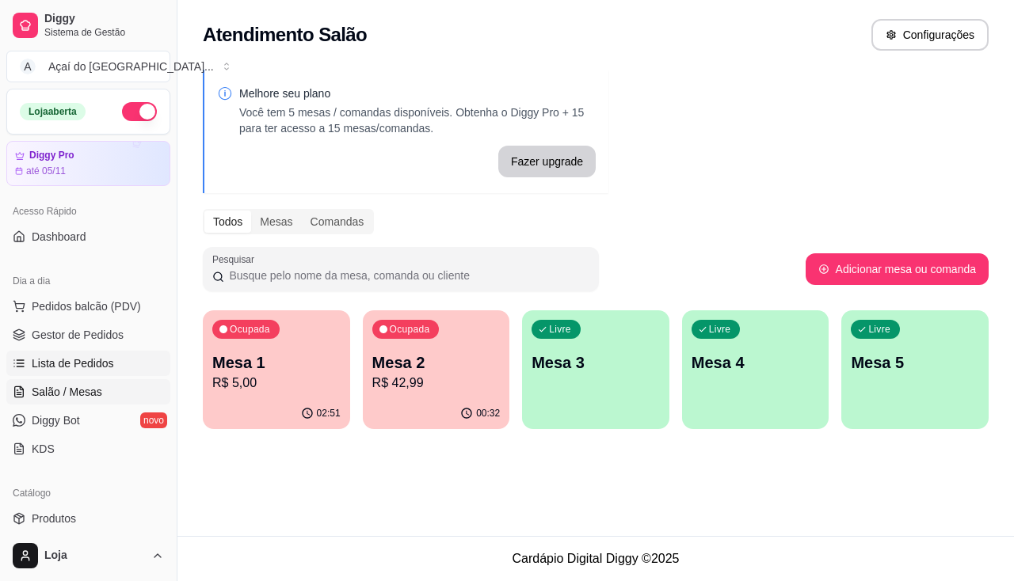
click at [44, 364] on span "Lista de Pedidos" at bounding box center [73, 364] width 82 height 16
click at [394, 387] on p "R$ 42,99" at bounding box center [436, 383] width 128 height 19
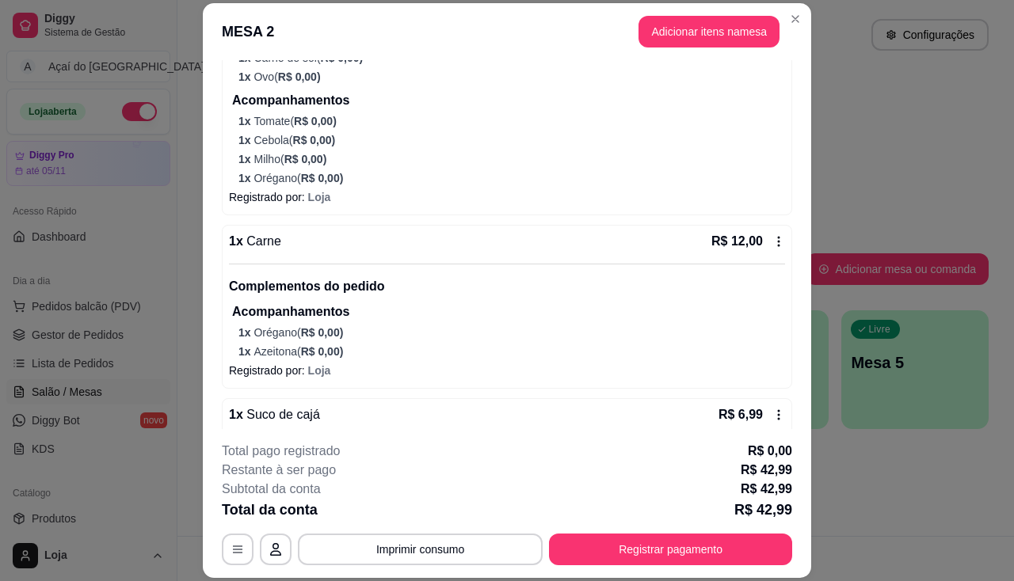
scroll to position [412, 0]
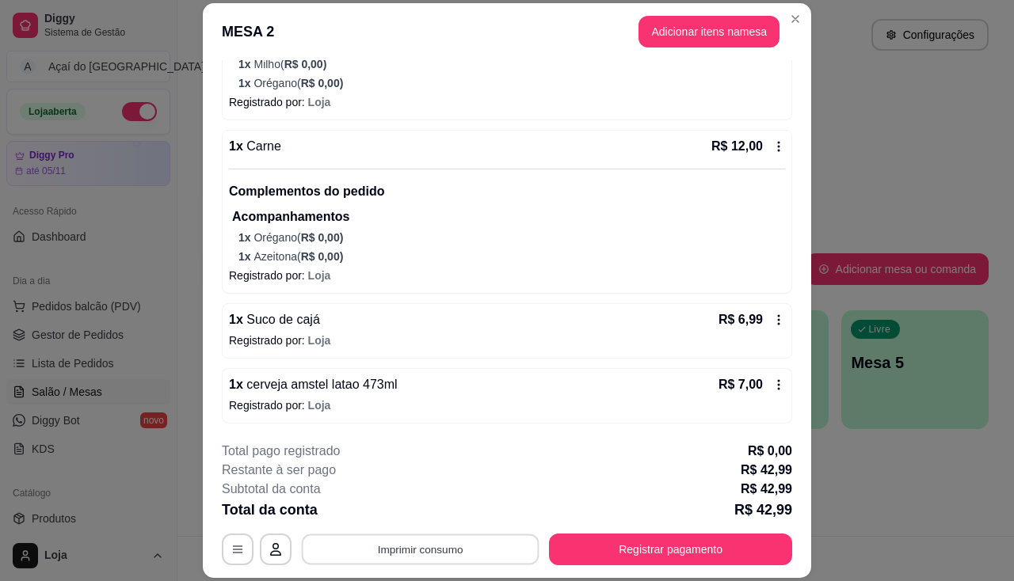
click at [406, 547] on button "Imprimir consumo" at bounding box center [421, 550] width 238 height 31
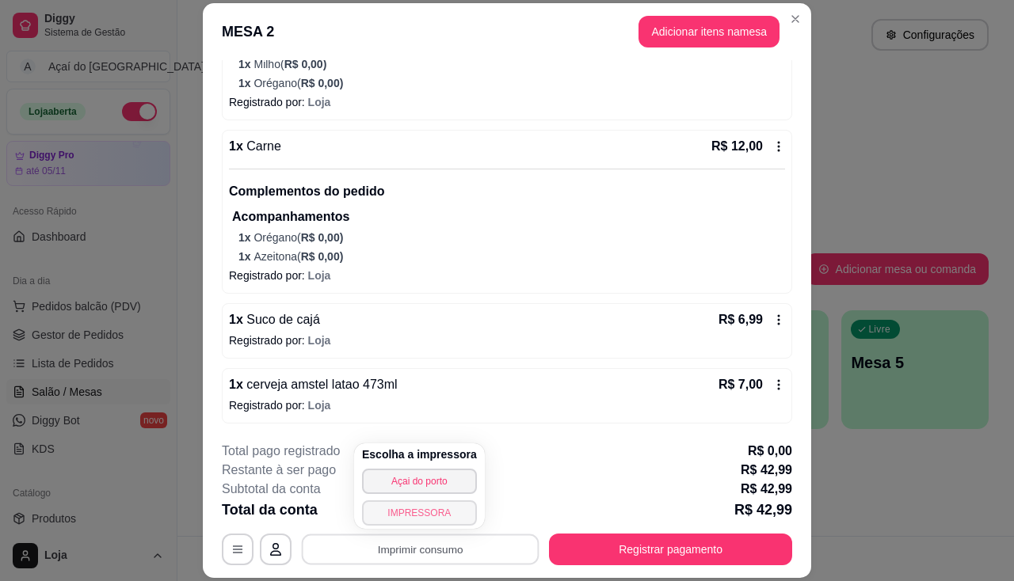
click at [398, 508] on button "IMPRESSORA" at bounding box center [419, 513] width 115 height 25
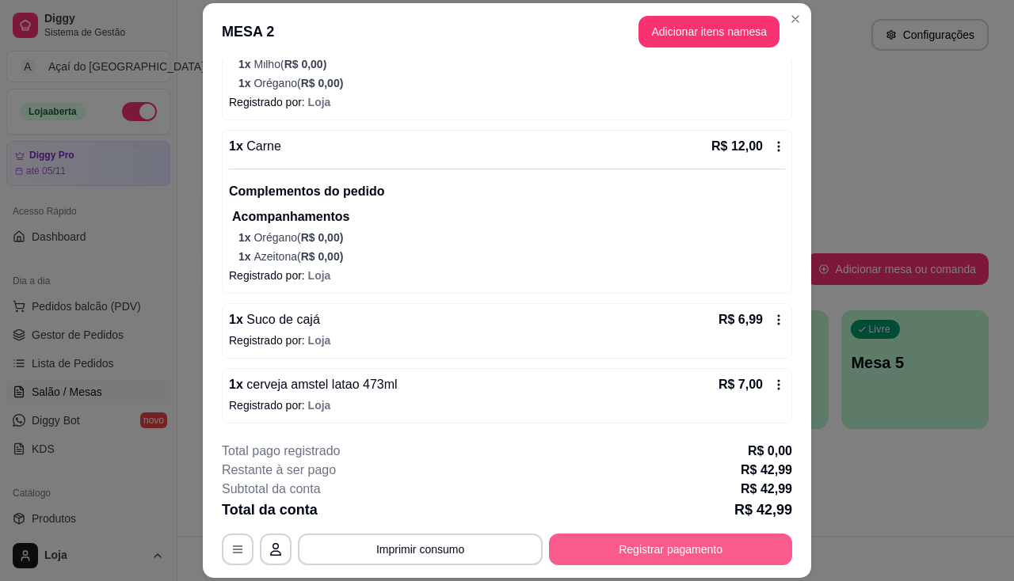
click at [603, 551] on button "Registrar pagamento" at bounding box center [670, 550] width 243 height 32
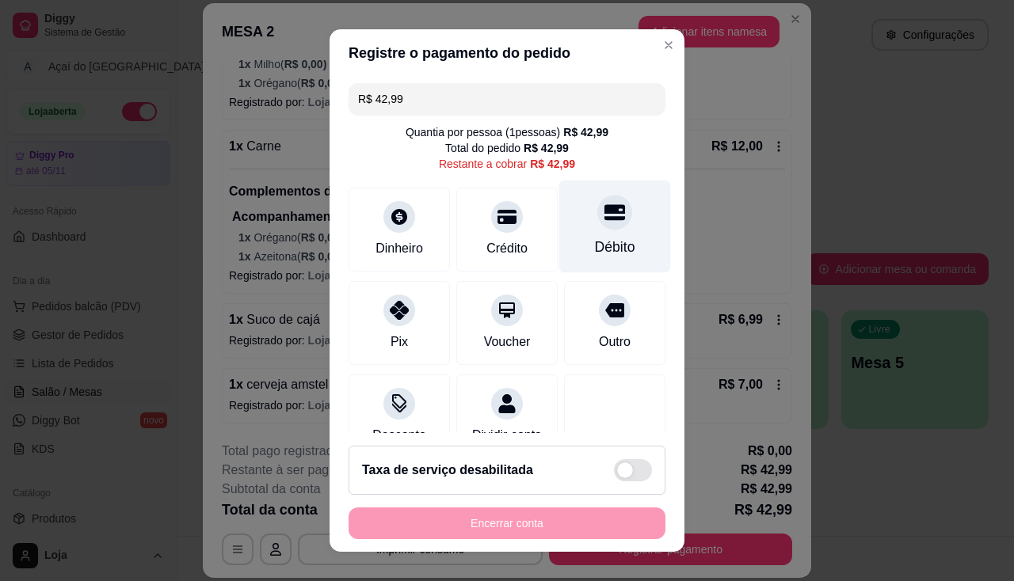
click at [604, 216] on icon at bounding box center [614, 212] width 21 height 21
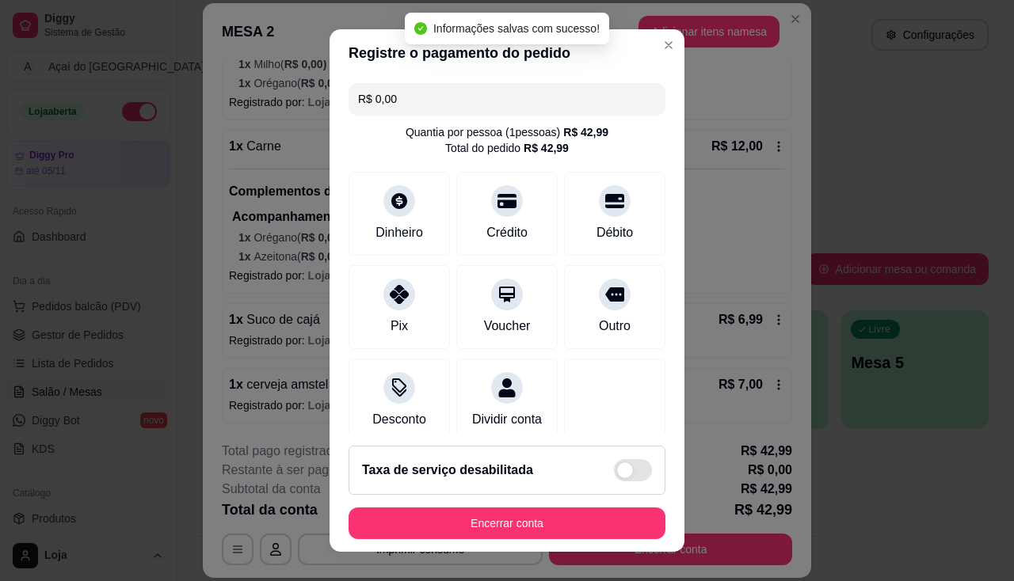
type input "R$ 0,00"
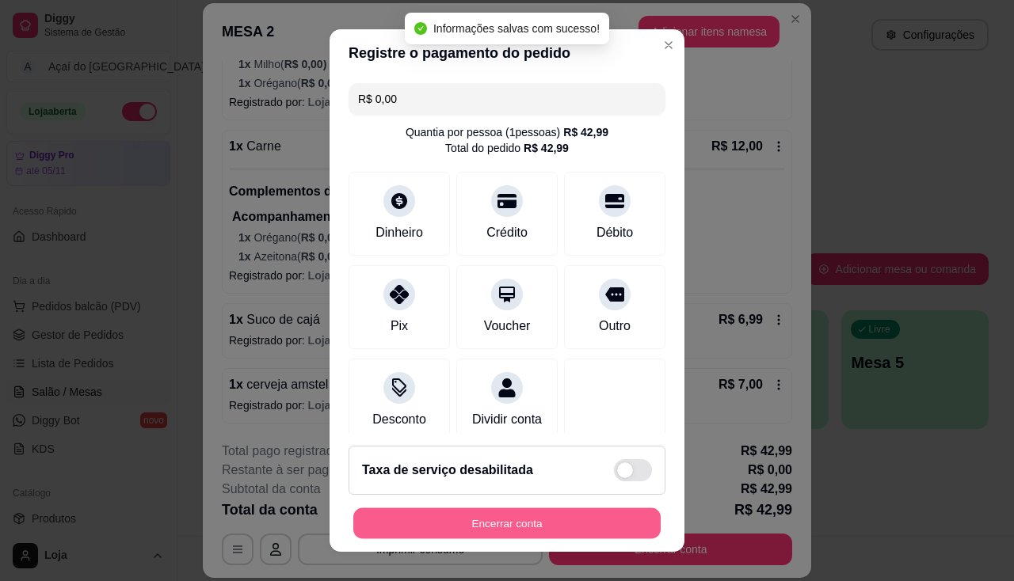
click at [577, 518] on button "Encerrar conta" at bounding box center [506, 523] width 307 height 31
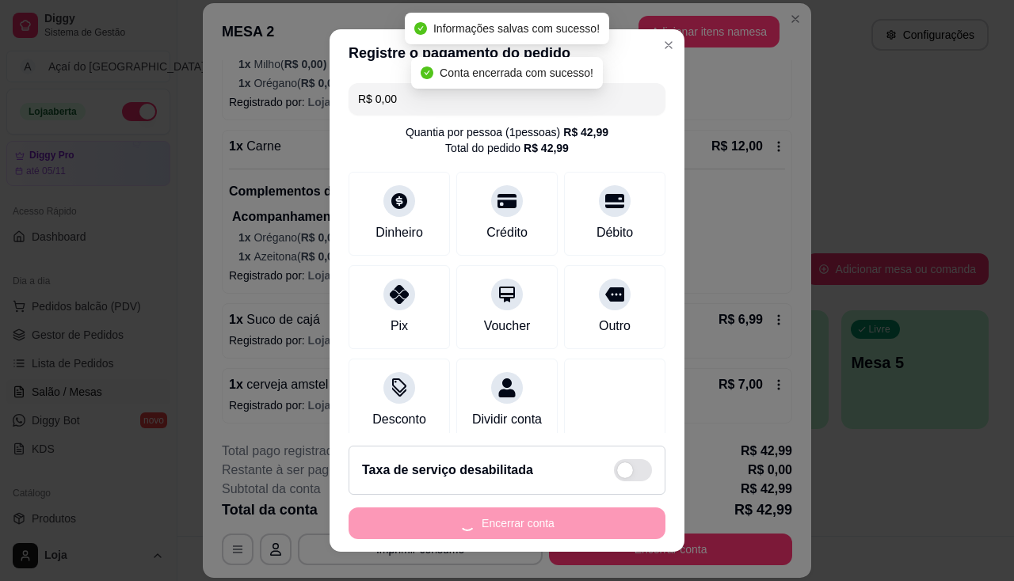
scroll to position [0, 0]
